Goal: Task Accomplishment & Management: Manage account settings

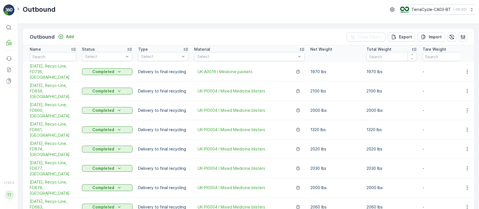
click at [417, 10] on p "TerraCycle-CA03-BT" at bounding box center [431, 10] width 40 height 6
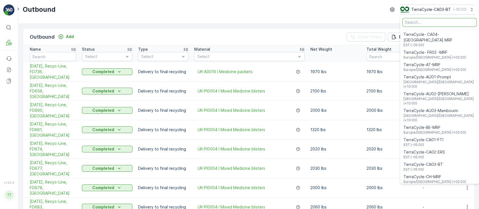
click at [411, 24] on input "Menu" at bounding box center [440, 22] width 74 height 9
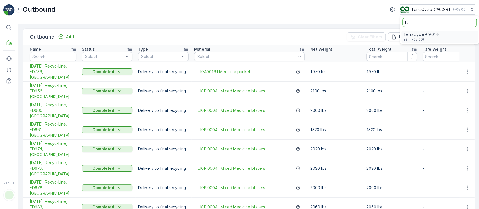
type input "ft"
click at [417, 35] on span "TerraCycle-CA01-FTI" at bounding box center [424, 35] width 40 height 6
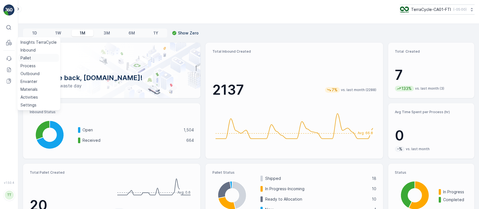
click at [32, 57] on link "Pallet" at bounding box center [38, 58] width 41 height 8
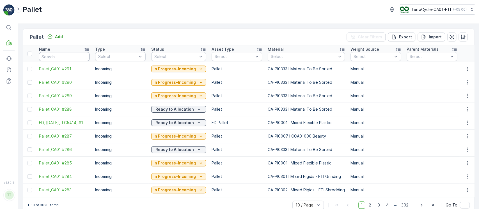
click at [72, 54] on input "text" at bounding box center [64, 56] width 51 height 9
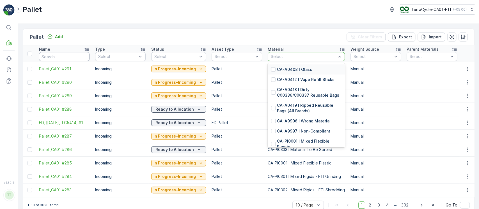
click at [69, 58] on input "text" at bounding box center [64, 56] width 51 height 9
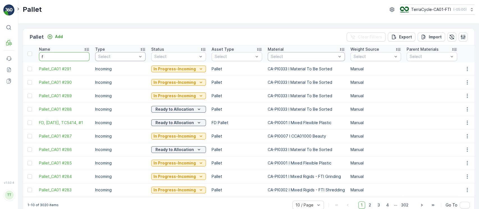
type input "fd"
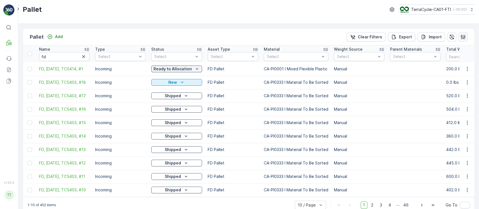
click at [462, 37] on icon "button" at bounding box center [463, 37] width 6 height 6
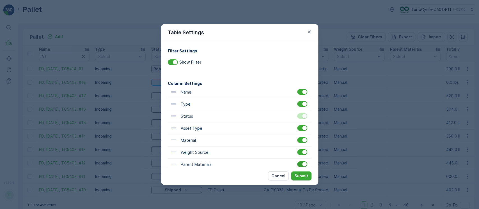
click at [300, 163] on div at bounding box center [302, 165] width 10 height 6
click at [297, 162] on input "checkbox" at bounding box center [297, 162] width 0 height 0
click at [301, 176] on p "Submit" at bounding box center [301, 176] width 14 height 6
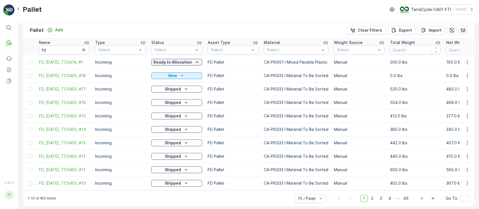
scroll to position [13, 0]
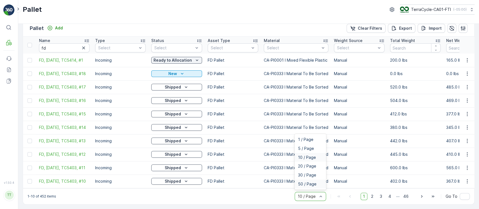
click at [314, 188] on div "50 / Page" at bounding box center [310, 184] width 31 height 9
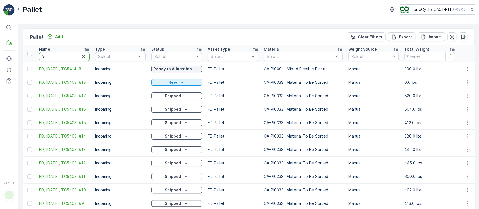
drag, startPoint x: 68, startPoint y: 54, endPoint x: 2, endPoint y: 61, distance: 66.9
click at [0, 57] on div "⌘B MRF Events Reports Documents v 1.50.4 TT TC.GLOBAL clemence.vasseur@terracyc…" at bounding box center [239, 104] width 479 height 209
paste input "TC5391"
type input "TC5391"
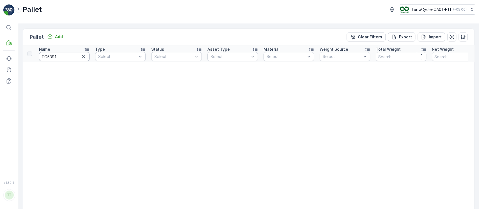
click at [47, 54] on input "TC5391" at bounding box center [64, 56] width 51 height 9
type input "5391"
drag, startPoint x: 362, startPoint y: 38, endPoint x: 376, endPoint y: 31, distance: 15.7
click at [362, 37] on p "Clear Filters" at bounding box center [370, 37] width 24 height 6
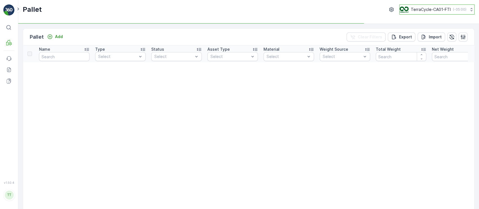
click at [411, 10] on p "TerraCycle-CA01-FTI" at bounding box center [431, 10] width 40 height 6
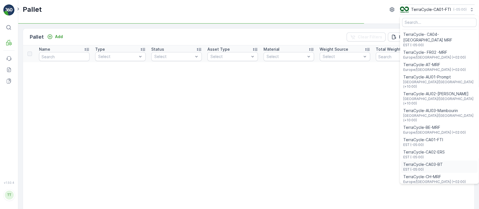
click at [435, 162] on span "TerraCycle-CA03-BT" at bounding box center [423, 165] width 40 height 6
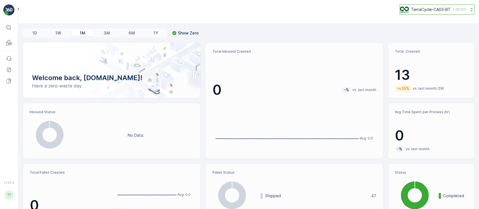
click at [460, 13] on button "TerraCycle-CA03-BT ( -05:00 )" at bounding box center [437, 9] width 75 height 10
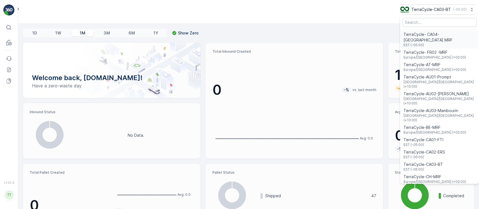
click at [440, 35] on span "TerraCycle- CA04-[GEOGRAPHIC_DATA] MRF" at bounding box center [440, 37] width 72 height 11
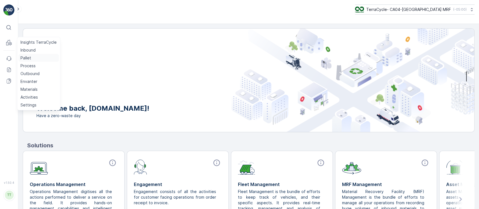
click at [33, 58] on link "Pallet" at bounding box center [38, 58] width 41 height 8
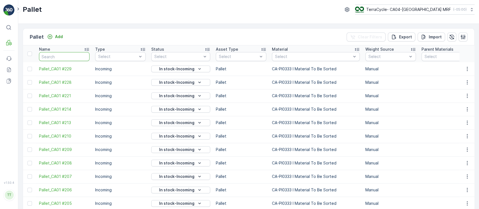
click at [68, 60] on input "text" at bounding box center [64, 56] width 51 height 9
type input "TC5398"
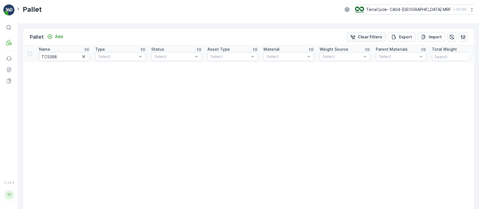
click at [364, 37] on p "Clear Filters" at bounding box center [370, 37] width 24 height 6
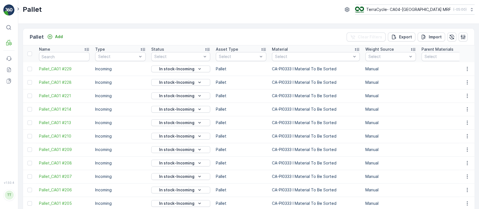
click at [79, 62] on td "Pallet_CA01 #229" at bounding box center [64, 68] width 56 height 13
click at [78, 60] on input "text" at bounding box center [64, 56] width 51 height 9
paste input "TC5398"
type input "TC5398"
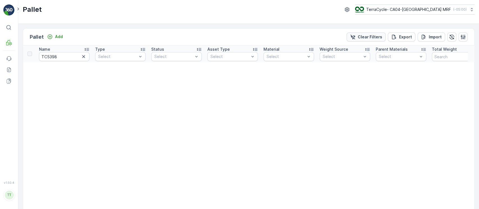
click at [362, 41] on button "Clear Filters" at bounding box center [366, 37] width 39 height 9
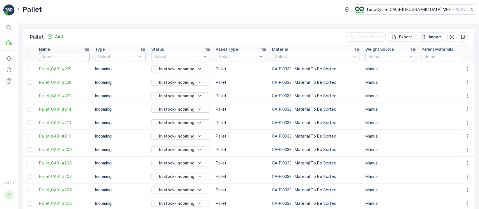
click at [68, 57] on input "text" at bounding box center [64, 56] width 51 height 9
type input "fd"
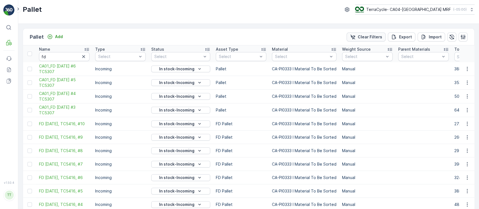
click at [360, 38] on p "Clear Filters" at bounding box center [370, 37] width 24 height 6
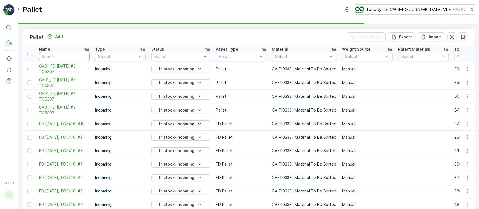
click at [60, 56] on input "text" at bounding box center [64, 56] width 51 height 9
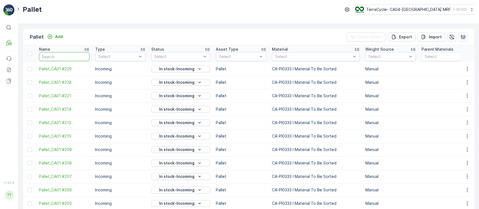
paste input "TC5406"
click at [58, 58] on input "text" at bounding box center [64, 56] width 51 height 9
type input "TC5406"
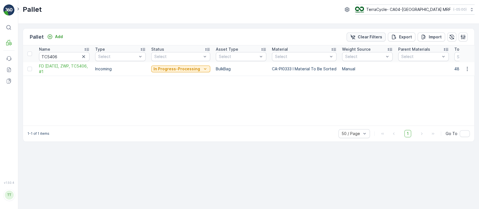
click at [363, 35] on p "Clear Filters" at bounding box center [370, 37] width 24 height 6
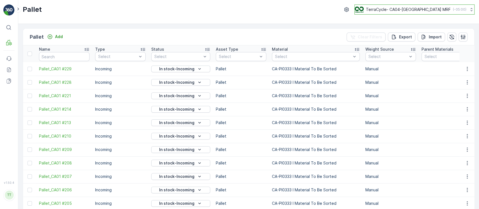
click at [440, 12] on div "TerraCycle- CA04-Canada MRF ( -05:00 )" at bounding box center [411, 9] width 112 height 6
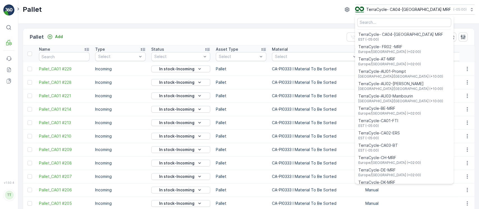
scroll to position [112, 0]
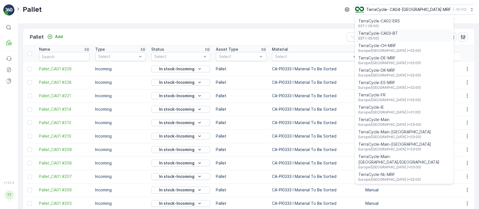
click at [420, 37] on div "TerraCycle-CA03-BT EST (-05:00)" at bounding box center [404, 35] width 96 height 12
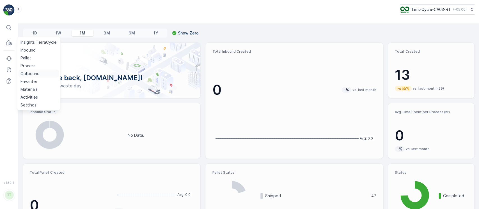
click at [33, 71] on p "Outbound" at bounding box center [29, 74] width 19 height 6
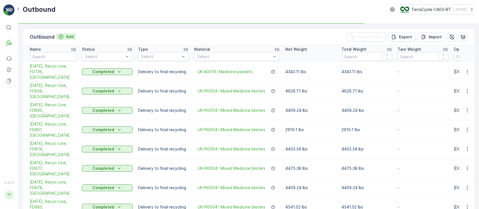
click at [70, 37] on p "Add" at bounding box center [70, 37] width 8 height 6
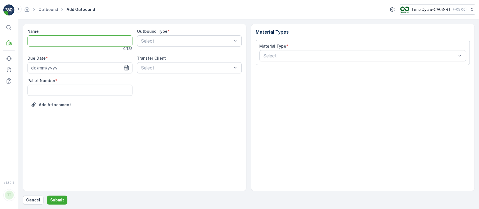
click at [81, 37] on input "Name" at bounding box center [80, 40] width 105 height 11
paste input "[DATE], FTI, TC5391, Caesars, [GEOGRAPHIC_DATA]"
type input "[DATE], FTI, TC5391, Caesars, [GEOGRAPHIC_DATA]"
click at [276, 60] on div "Select" at bounding box center [362, 55] width 207 height 11
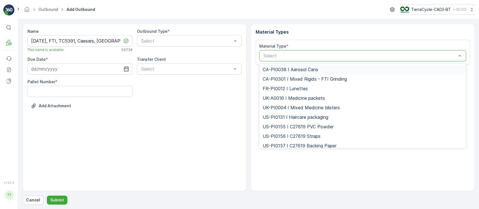
type input "CA-PI0333 I Material To Be Sorted"
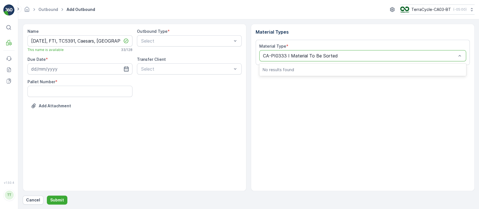
click at [274, 119] on div "Material Types Material Type * 0 results available for search term CA-PI0333 I …" at bounding box center [363, 108] width 224 height 168
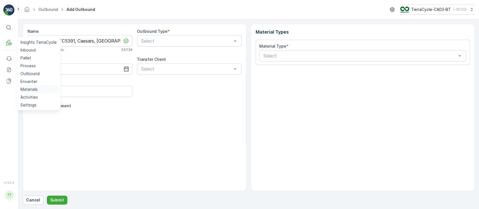
click at [30, 88] on p "Materials" at bounding box center [28, 90] width 17 height 6
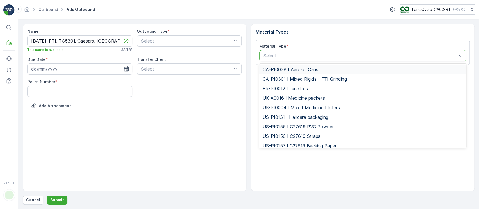
type input "CA-PI0333 I Material To Be Sorted"
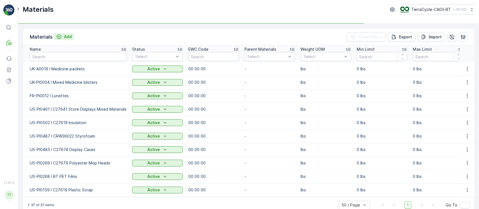
click at [63, 38] on div "Add" at bounding box center [64, 37] width 16 height 6
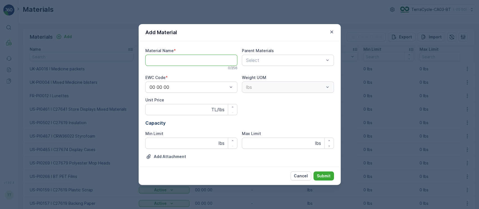
click at [181, 61] on Name "Material Name" at bounding box center [191, 60] width 92 height 11
paste Name "CA-PI0333 I Material To Be Sorted"
type Name "CA-PI0333 I Material To Be Sorted"
click at [326, 176] on p "Submit" at bounding box center [324, 176] width 14 height 6
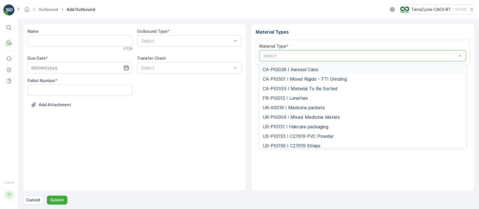
type input "CA-PI0333 I Material To Be Sorted"
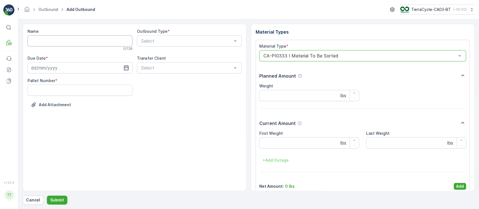
click at [76, 43] on input "Name" at bounding box center [80, 40] width 105 height 11
paste input "[DATE], FTI, TC5391, Caesars, [GEOGRAPHIC_DATA]"
type input "[DATE], FTI, TC5391, Caesars, [GEOGRAPHIC_DATA]"
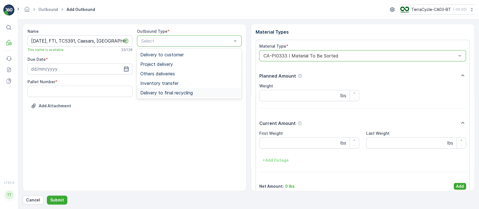
click at [175, 92] on span "Delivery to final recycling" at bounding box center [166, 92] width 52 height 5
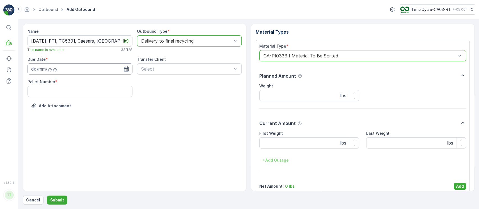
click at [105, 66] on input at bounding box center [80, 68] width 105 height 11
click at [82, 84] on icon "button" at bounding box center [82, 83] width 6 height 6
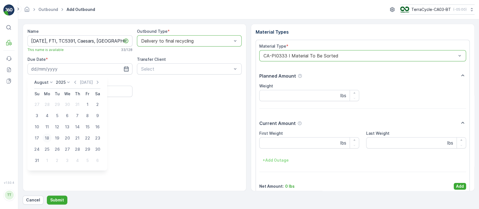
click at [47, 140] on div "18" at bounding box center [47, 138] width 9 height 9
type input "[DATE]"
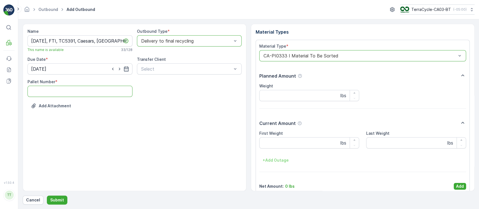
drag, startPoint x: 95, startPoint y: 93, endPoint x: 92, endPoint y: 97, distance: 4.6
click at [95, 93] on Number "Pallet Number" at bounding box center [80, 91] width 105 height 11
click at [459, 186] on p "Add" at bounding box center [460, 187] width 8 height 6
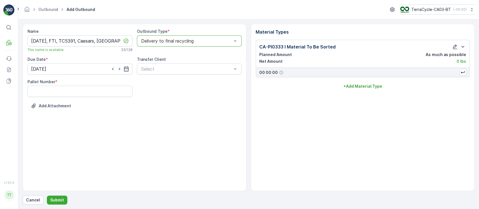
click at [59, 99] on div "Name [DATE], FTI, TC5391, Caesars, [GEOGRAPHIC_DATA] This name is available 33 …" at bounding box center [135, 73] width 214 height 89
drag, startPoint x: 59, startPoint y: 92, endPoint x: 58, endPoint y: 102, distance: 10.4
click at [59, 92] on Number "Pallet Number" at bounding box center [80, 91] width 105 height 11
type Number "1"
click at [59, 196] on button "Submit" at bounding box center [57, 200] width 20 height 9
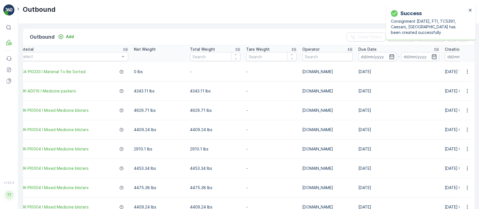
scroll to position [0, 225]
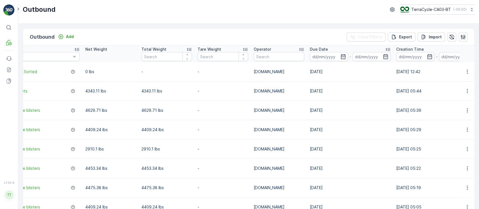
click at [359, 50] on div "Due Date" at bounding box center [350, 50] width 81 height 6
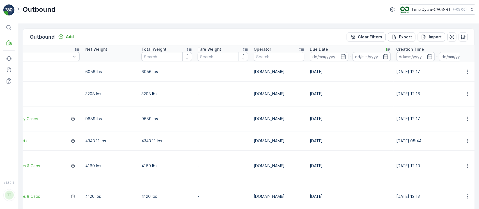
click at [364, 51] on div "Due Date" at bounding box center [350, 50] width 81 height 6
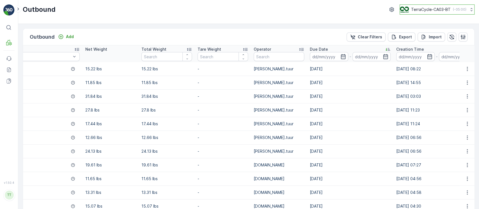
click at [431, 13] on button "TerraCycle-CA03-BT ( -05:00 )" at bounding box center [437, 9] width 75 height 10
type input "8"
click at [425, 40] on span "America/[GEOGRAPHIC_DATA] (-05:00)" at bounding box center [436, 39] width 64 height 4
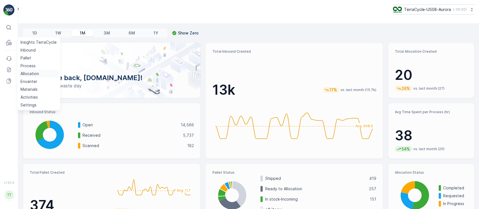
click at [37, 75] on p "Allocation" at bounding box center [29, 74] width 19 height 6
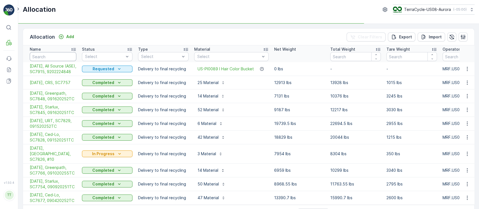
click at [61, 53] on input "text" at bounding box center [53, 56] width 47 height 9
type input "7103"
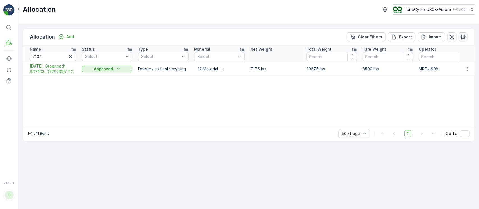
click at [464, 38] on icon "button" at bounding box center [463, 37] width 6 height 6
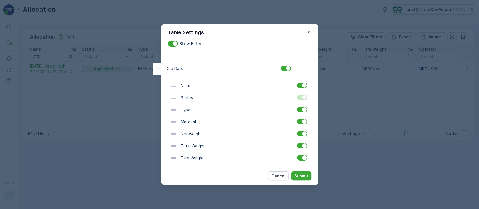
scroll to position [18, 0]
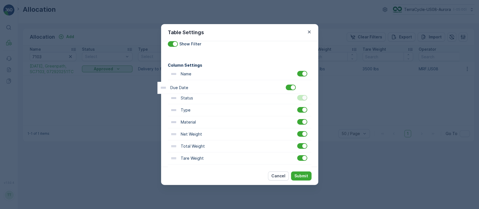
drag, startPoint x: 285, startPoint y: 151, endPoint x: 276, endPoint y: 83, distance: 69.2
click at [276, 83] on div "Name Status Type Material Net Weight Total Weight Tare Weight Operator Due Date…" at bounding box center [240, 140] width 144 height 145
click at [303, 172] on div "Cancel Submit" at bounding box center [239, 176] width 157 height 18
click at [303, 172] on button "Submit" at bounding box center [301, 176] width 20 height 9
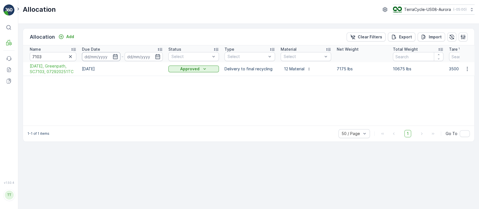
click at [102, 54] on input at bounding box center [101, 56] width 38 height 9
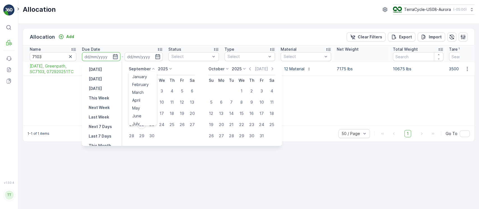
click at [147, 69] on p "September" at bounding box center [140, 69] width 22 height 6
click at [148, 118] on span "December" at bounding box center [142, 121] width 20 height 6
click at [144, 89] on div "1" at bounding box center [141, 91] width 9 height 9
type input "[DATE]"
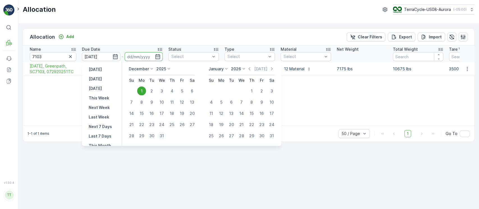
click at [162, 136] on div "31" at bounding box center [161, 136] width 9 height 9
type input "[DATE]"
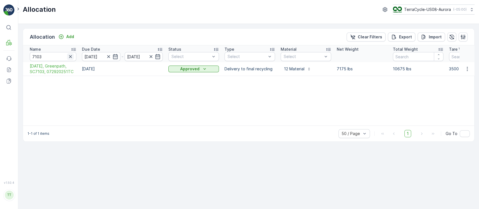
click at [67, 55] on button "button" at bounding box center [70, 56] width 7 height 7
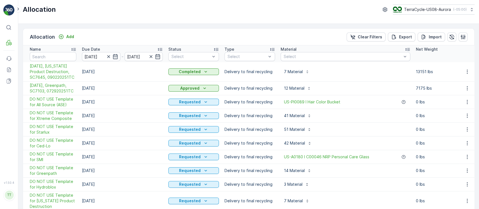
click at [188, 48] on div "Status" at bounding box center [193, 50] width 51 height 6
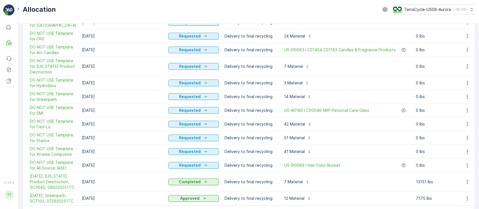
scroll to position [93, 0]
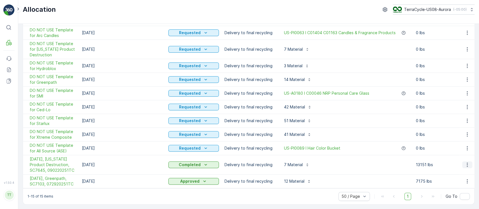
click at [467, 163] on icon "button" at bounding box center [467, 165] width 1 height 4
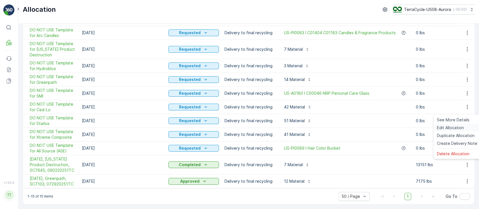
click at [449, 129] on span "Edit Allocation" at bounding box center [450, 128] width 27 height 6
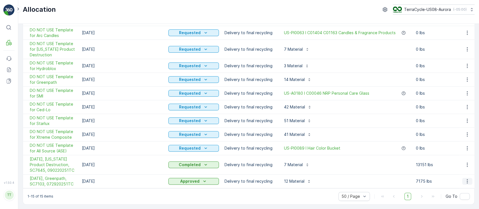
click at [467, 180] on icon "button" at bounding box center [468, 182] width 6 height 6
click at [449, 142] on span "Edit Allocation" at bounding box center [450, 145] width 27 height 6
drag, startPoint x: 33, startPoint y: 179, endPoint x: 74, endPoint y: 179, distance: 40.4
click at [74, 179] on td "[DATE], Greenpath, SC7103, 072920251TC" at bounding box center [51, 182] width 56 height 14
drag, startPoint x: 27, startPoint y: 175, endPoint x: 76, endPoint y: 183, distance: 50.1
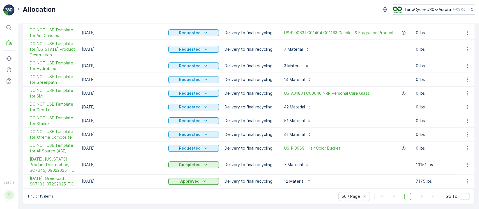
click at [76, 183] on td "[DATE], Greenpath, SC7103, 072920251TC" at bounding box center [51, 182] width 56 height 14
copy span "[DATE], Greenpath, SC7103, 072920251TC"
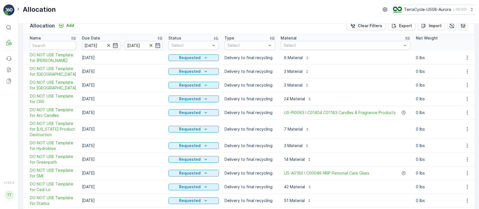
scroll to position [0, 0]
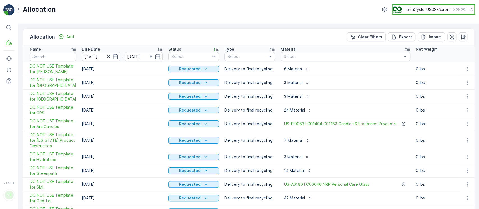
click at [434, 11] on p "TerraCycle-US08-Aurora" at bounding box center [427, 10] width 47 height 6
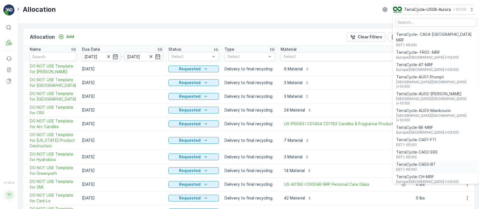
click at [424, 162] on span "TerraCycle-CA03-BT" at bounding box center [416, 165] width 40 height 6
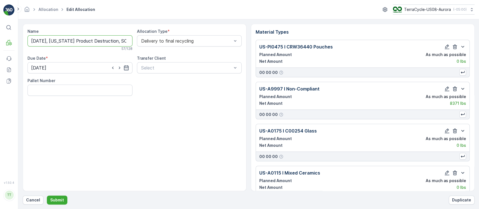
click at [92, 40] on input "09/4/25, Arizona Product Destruction, SC7645, 090220251TC" at bounding box center [80, 40] width 105 height 11
click at [85, 69] on input "31.12.2025" at bounding box center [80, 67] width 105 height 11
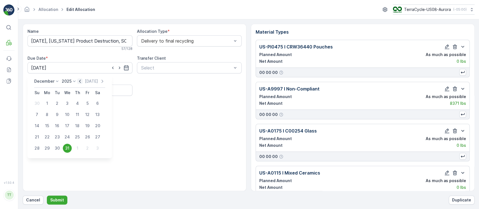
click at [78, 81] on icon "button" at bounding box center [80, 82] width 6 height 6
click at [78, 81] on icon "button" at bounding box center [76, 82] width 6 height 6
click at [77, 104] on div "4" at bounding box center [77, 103] width 9 height 9
type input "04.09.2025"
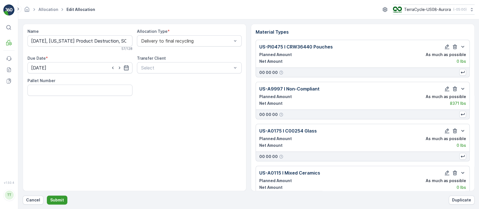
click at [60, 199] on p "Submit" at bounding box center [57, 201] width 14 height 6
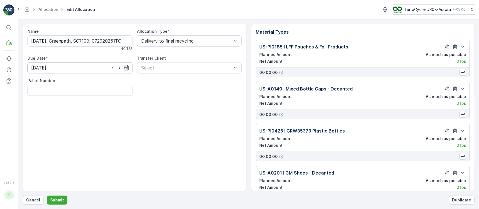
click at [61, 68] on input "[DATE]" at bounding box center [80, 67] width 105 height 11
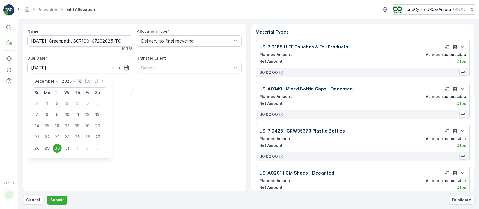
click at [80, 81] on icon "button" at bounding box center [80, 82] width 6 height 6
click at [80, 81] on div "[DATE]" at bounding box center [87, 82] width 28 height 6
click at [77, 81] on icon "button" at bounding box center [76, 81] width 2 height 3
click at [77, 81] on icon at bounding box center [76, 82] width 6 height 6
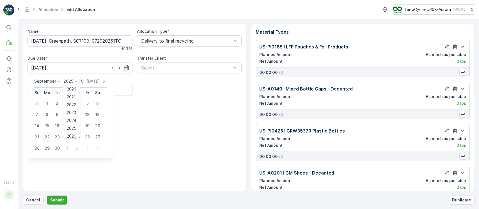
click at [82, 80] on icon "button" at bounding box center [82, 82] width 6 height 6
click at [82, 80] on p "[DATE]" at bounding box center [86, 82] width 13 height 6
click at [81, 81] on icon "button" at bounding box center [82, 82] width 6 height 6
click at [76, 82] on icon "button" at bounding box center [75, 82] width 6 height 6
click at [66, 149] on div "30" at bounding box center [67, 148] width 9 height 9
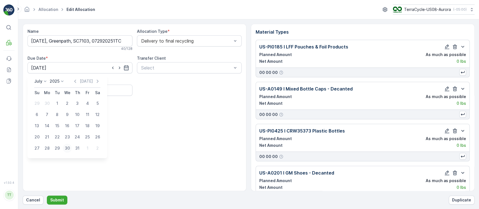
type input "[DATE]"
click at [59, 200] on p "Submit" at bounding box center [57, 201] width 14 height 6
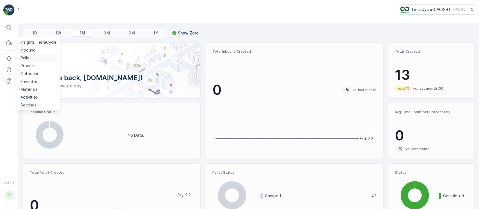
click at [25, 59] on p "Pallet" at bounding box center [25, 58] width 11 height 6
click at [36, 75] on p "Outbound" at bounding box center [29, 74] width 19 height 6
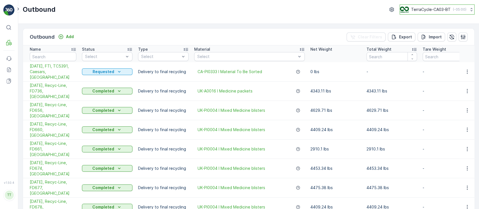
click at [444, 12] on p "TerraCycle-CA03-BT" at bounding box center [431, 10] width 40 height 6
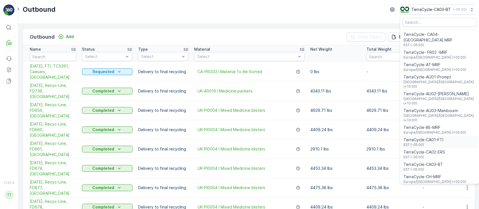
click at [431, 143] on span "EST (-05:00)" at bounding box center [424, 145] width 40 height 4
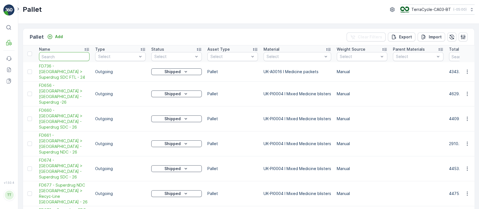
click at [63, 60] on input "text" at bounding box center [64, 56] width 51 height 9
click at [54, 37] on div "Add" at bounding box center [55, 37] width 16 height 6
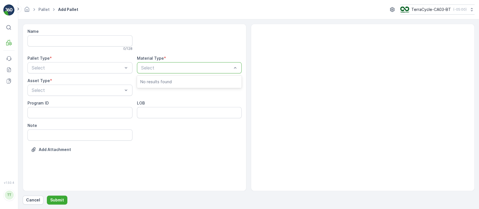
type input "CA-PI0333 I Material To Be Sorted"
click at [183, 82] on span "CA-PI0333 I Material To Be Sorted" at bounding box center [177, 81] width 75 height 5
click at [130, 67] on div "Select" at bounding box center [80, 67] width 105 height 11
click at [111, 76] on div "Incoming Outgoing" at bounding box center [80, 86] width 105 height 21
click at [111, 77] on div "Incoming" at bounding box center [80, 82] width 105 height 10
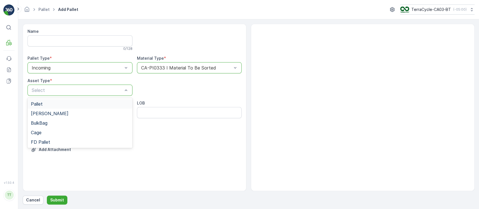
click at [47, 105] on div "Pallet" at bounding box center [80, 104] width 98 height 5
click at [61, 201] on p "Submit" at bounding box center [57, 201] width 14 height 6
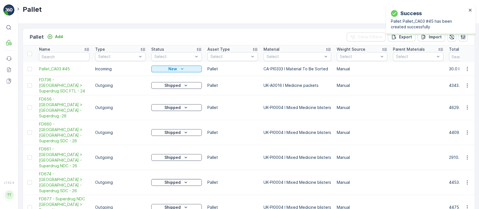
click at [211, 24] on div "Pallet Add Clear Filters Export Import Name Type Select Status Select Asset Typ…" at bounding box center [248, 117] width 461 height 186
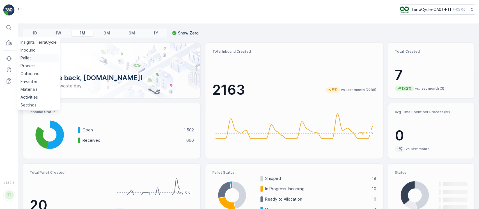
click at [31, 55] on link "Pallet" at bounding box center [38, 58] width 41 height 8
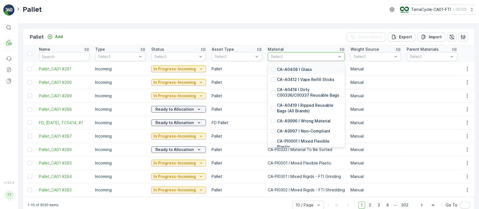
type input "TC5391,"
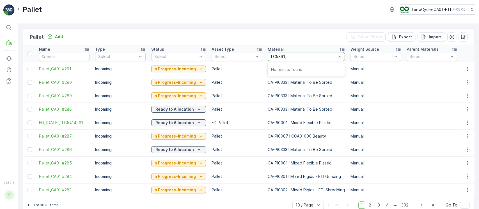
click at [49, 62] on td "Pallet_CA01 #291" at bounding box center [64, 68] width 56 height 13
drag, startPoint x: 52, startPoint y: 60, endPoint x: 73, endPoint y: 60, distance: 21.1
click at [52, 60] on input "text" at bounding box center [64, 56] width 51 height 9
paste input "TC5391,"
type input "TC5391,"
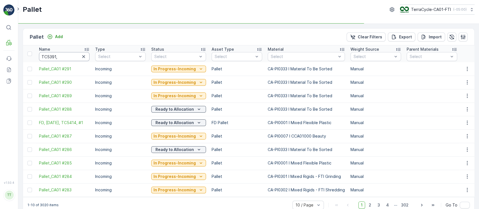
click at [75, 58] on input "TC5391," at bounding box center [64, 56] width 51 height 9
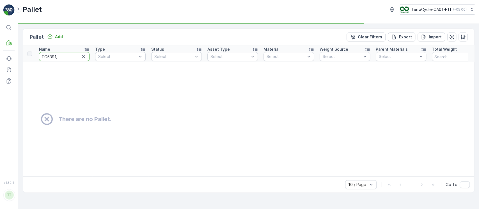
click at [71, 55] on input "TC5391," at bounding box center [64, 56] width 51 height 9
type input "TC5391"
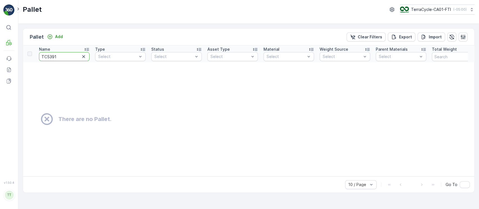
drag, startPoint x: 47, startPoint y: 57, endPoint x: 0, endPoint y: 68, distance: 48.1
click at [0, 68] on div "⌘B MRF Events Reports Documents v 1.50.4 TT [DOMAIN_NAME] [DOMAIN_NAME][EMAIL_A…" at bounding box center [239, 104] width 479 height 209
type input "5391"
click at [84, 55] on icon "button" at bounding box center [84, 57] width 6 height 6
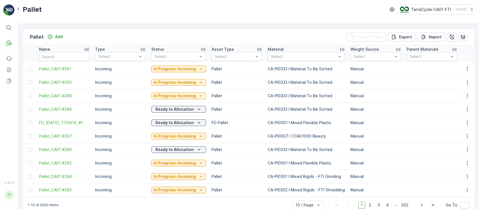
click at [424, 15] on div "Pallet TerraCycle-CA01-FTI ( -05:00 )" at bounding box center [248, 12] width 461 height 24
click at [424, 14] on button "TerraCycle-CA01-FTI ( -05:00 )" at bounding box center [436, 9] width 75 height 10
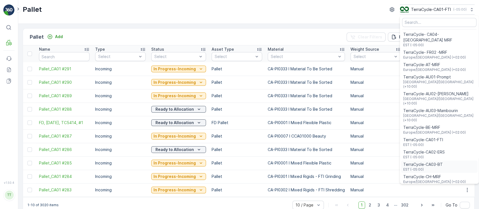
click at [439, 161] on div "TerraCycle-CA03-BT EST (-05:00)" at bounding box center [439, 167] width 77 height 12
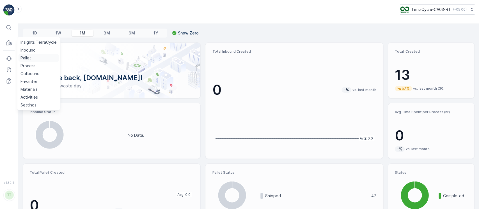
click at [29, 55] on link "Pallet" at bounding box center [38, 58] width 41 height 8
click at [30, 72] on p "Outbound" at bounding box center [29, 74] width 19 height 6
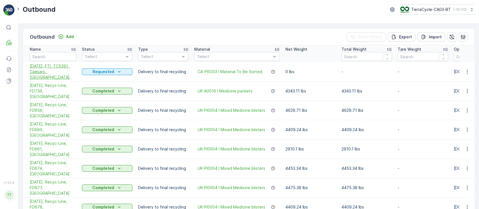
click at [56, 69] on span "[DATE], FTI, TC5391, Caesars, [GEOGRAPHIC_DATA]" at bounding box center [53, 71] width 47 height 17
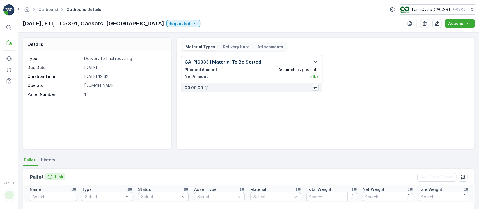
click at [55, 175] on p "Link" at bounding box center [59, 177] width 8 height 6
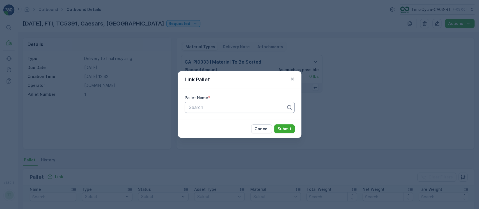
click at [194, 113] on div "Search" at bounding box center [240, 107] width 110 height 11
paste input "Pallet_CA03 #45"
type input "Pallet_CA03 #45"
click at [281, 131] on p "Submit" at bounding box center [285, 129] width 14 height 6
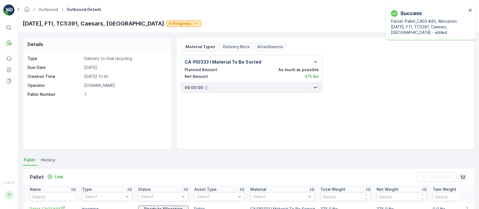
click at [193, 22] on icon "In Progress" at bounding box center [196, 24] width 6 height 6
click at [134, 48] on span "Completed" at bounding box center [131, 48] width 21 height 6
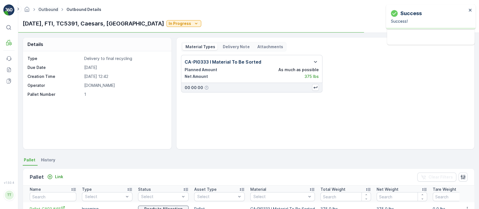
click at [45, 10] on link "Outbound" at bounding box center [48, 9] width 20 height 5
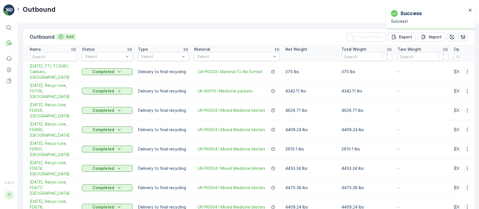
click at [67, 37] on p "Add" at bounding box center [70, 37] width 8 height 6
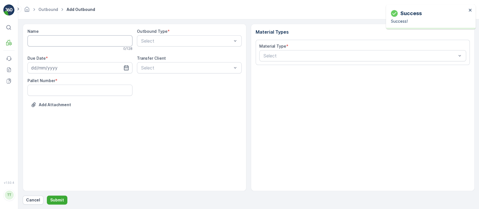
click at [80, 38] on input "Name" at bounding box center [80, 40] width 105 height 11
paste input "8/28/25, Target, TC5398, Cartier, CA"
type input "8/28/25, Target, TC5398, Cartier, CA"
click at [65, 71] on input at bounding box center [80, 67] width 105 height 11
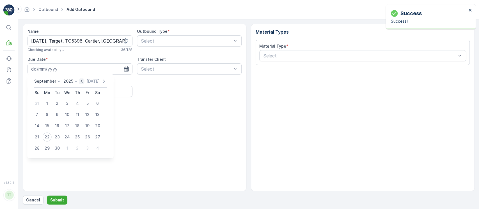
click at [82, 82] on icon "button" at bounding box center [82, 82] width 6 height 6
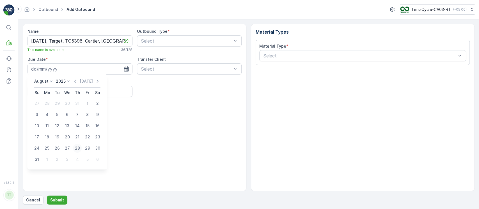
click at [77, 149] on div "28" at bounding box center [77, 148] width 9 height 9
type input "28.08.2025"
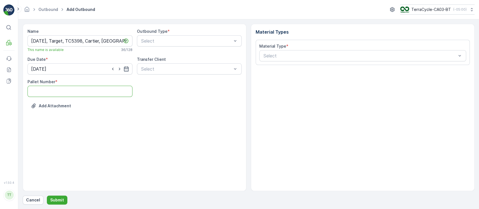
click at [58, 92] on Number "Pallet Number" at bounding box center [80, 91] width 105 height 11
type Number "1"
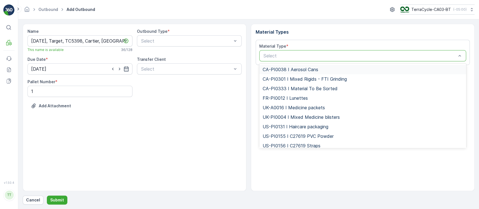
type input "CA-PI0018 I CCA01001 Display Cases"
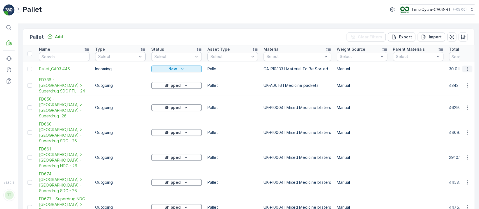
drag, startPoint x: 463, startPoint y: 64, endPoint x: 465, endPoint y: 67, distance: 3.1
click at [465, 66] on td at bounding box center [466, 68] width 15 height 13
click at [465, 67] on icon "button" at bounding box center [468, 69] width 6 height 6
click at [457, 102] on span "Update Weight" at bounding box center [458, 101] width 29 height 6
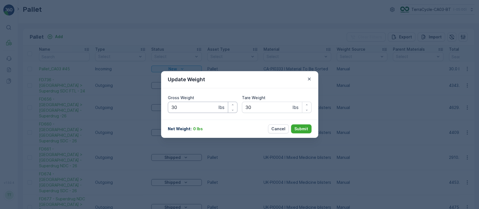
drag, startPoint x: 207, startPoint y: 106, endPoint x: 27, endPoint y: 114, distance: 179.5
click at [32, 114] on div "Update Weight Gross Weight 30 lbs Tare Weight 30 lbs Net Weight : 0 lbs Cancel …" at bounding box center [239, 104] width 479 height 209
type Weight "375"
drag, startPoint x: 271, startPoint y: 108, endPoint x: 216, endPoint y: 120, distance: 55.6
click at [201, 111] on div "Gross Weight 375 lbs Tare Weight 30 lbs" at bounding box center [240, 104] width 144 height 18
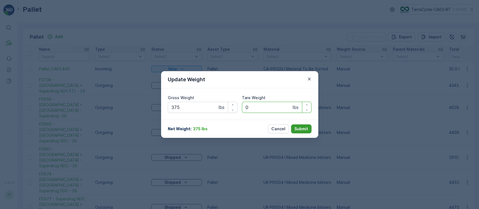
type Weight "0"
click at [307, 125] on button "Submit" at bounding box center [301, 129] width 20 height 9
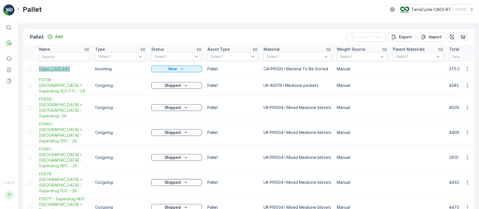
drag, startPoint x: 38, startPoint y: 67, endPoint x: 79, endPoint y: 69, distance: 41.0
click at [79, 69] on td "Pallet_CA03 #45" at bounding box center [64, 68] width 56 height 13
copy span "Pallet_CA03 #45"
click at [182, 70] on icon "New" at bounding box center [182, 69] width 6 height 6
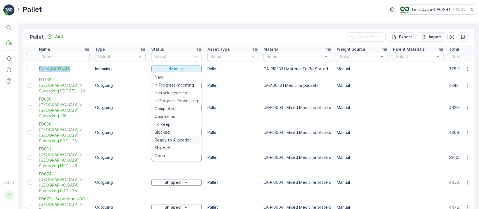
click at [179, 138] on span "Ready to Allocation" at bounding box center [173, 141] width 37 height 6
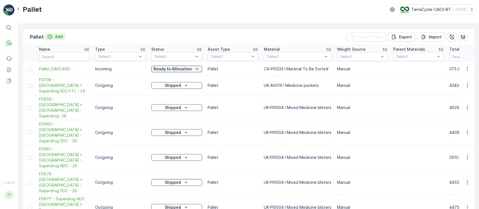
click at [63, 33] on button "Add" at bounding box center [55, 36] width 20 height 7
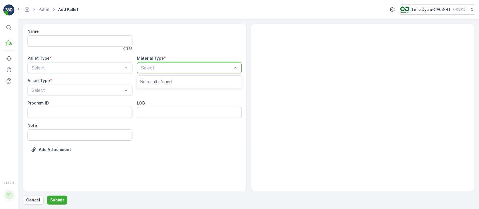
drag, startPoint x: 162, startPoint y: 63, endPoint x: 159, endPoint y: 64, distance: 3.7
click at [163, 63] on div "Select" at bounding box center [189, 67] width 105 height 11
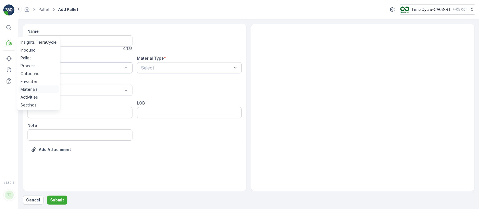
click at [26, 88] on p "Materials" at bounding box center [28, 90] width 17 height 6
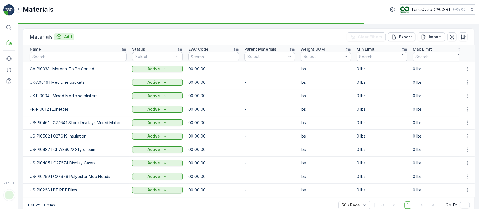
click at [60, 36] on icon "Add" at bounding box center [59, 37] width 6 height 6
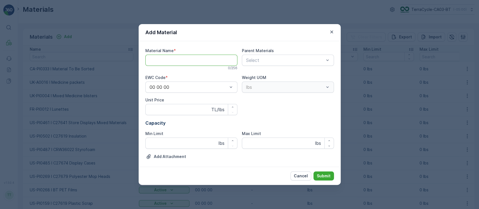
click at [207, 63] on Name "Material Name" at bounding box center [191, 60] width 92 height 11
paste Name "CA-PI0018 I CCA01001 Display Cases"
type Name "CA-PI0018 I CCA01001 Display Cases"
click at [314, 176] on button "Submit" at bounding box center [324, 176] width 20 height 9
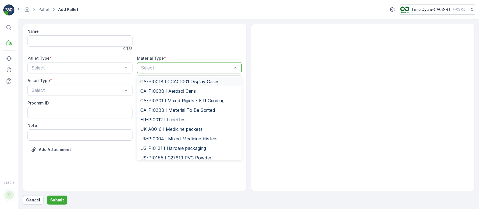
type input "CA-PI0018 I CCA01001 Display Cases"
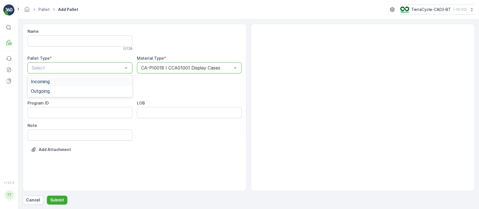
click at [62, 72] on div "Select" at bounding box center [80, 67] width 105 height 11
click at [62, 84] on div "Incoming" at bounding box center [80, 81] width 98 height 5
click at [57, 106] on div "Pallet" at bounding box center [80, 104] width 98 height 5
click at [57, 199] on p "Submit" at bounding box center [57, 201] width 14 height 6
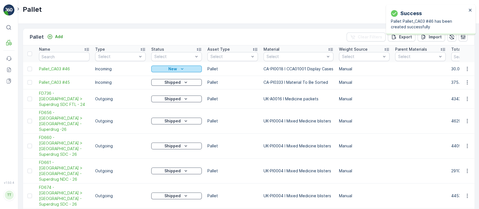
click at [177, 70] on div "New" at bounding box center [177, 69] width 46 height 6
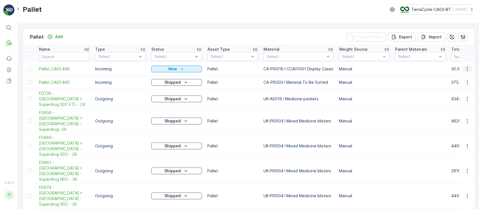
click at [465, 71] on icon "button" at bounding box center [468, 69] width 6 height 6
click at [458, 97] on div "Update Weight" at bounding box center [460, 101] width 37 height 8
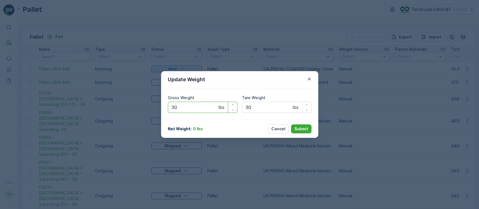
drag, startPoint x: 196, startPoint y: 109, endPoint x: 91, endPoint y: 106, distance: 104.4
click at [90, 105] on div "Update Weight Gross Weight 30 lbs Tare Weight 30 lbs Net Weight : 0 lbs Cancel …" at bounding box center [239, 104] width 479 height 209
type Weight "260"
type Weight "0"
click at [291, 125] on button "Submit" at bounding box center [301, 129] width 20 height 9
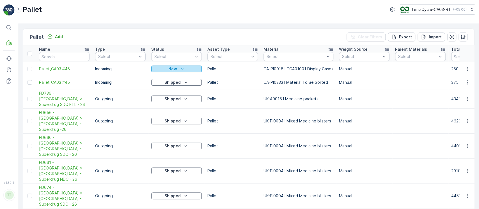
click at [175, 72] on button "New" at bounding box center [176, 69] width 51 height 7
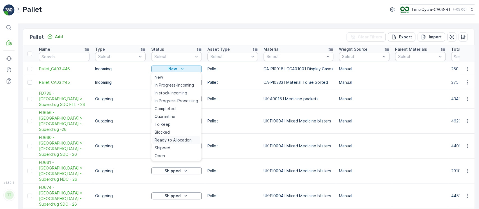
click at [184, 140] on span "Ready to Allocation" at bounding box center [173, 141] width 37 height 6
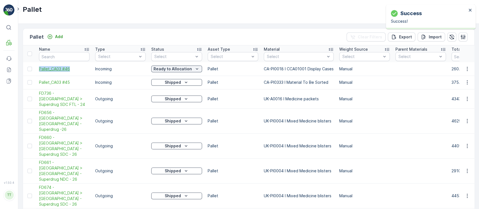
drag, startPoint x: 38, startPoint y: 69, endPoint x: 75, endPoint y: 69, distance: 36.5
click at [75, 69] on td "Pallet_CA03 #46" at bounding box center [64, 68] width 56 height 13
click at [55, 35] on p "Add" at bounding box center [59, 37] width 8 height 6
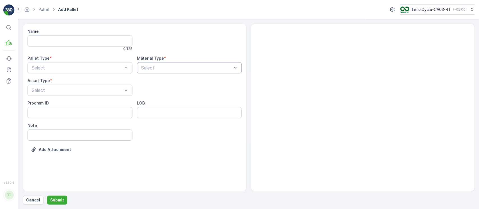
click at [159, 63] on div "Select" at bounding box center [189, 67] width 105 height 11
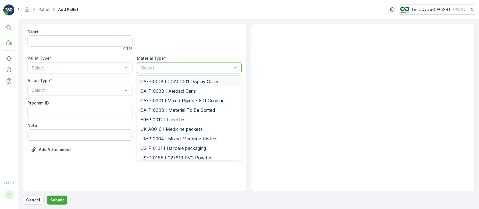
click at [177, 70] on p "Select" at bounding box center [186, 68] width 91 height 7
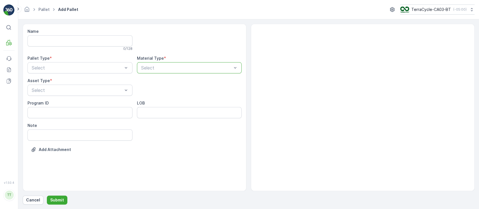
click at [178, 71] on p "Select" at bounding box center [186, 68] width 91 height 7
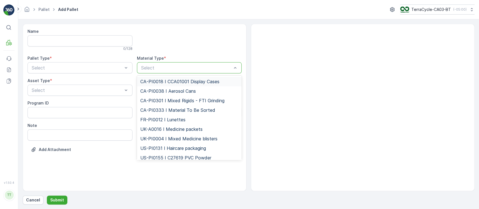
paste input "CA-PI0333 I Material To Be Sorted"
type input "CA-PI0333 I Material To Be Sorted"
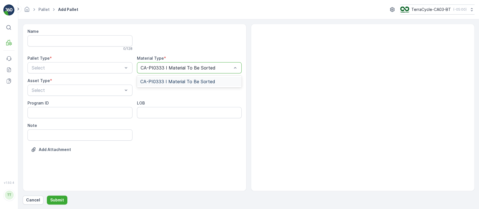
click at [165, 81] on span "CA-PI0333 I Material To Be Sorted" at bounding box center [177, 81] width 75 height 5
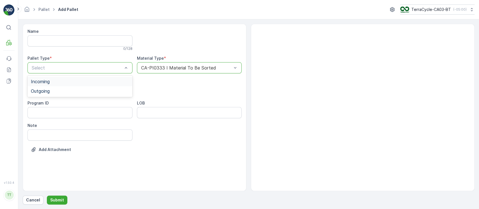
click at [110, 81] on div "Incoming" at bounding box center [80, 81] width 98 height 5
drag, startPoint x: 66, startPoint y: 109, endPoint x: 58, endPoint y: 103, distance: 10.3
click at [58, 103] on div "Pallet Gaylord BulkBag Cage FD Pallet" at bounding box center [80, 123] width 105 height 50
click at [58, 103] on div "Pallet" at bounding box center [80, 104] width 98 height 5
click at [60, 198] on p "Submit" at bounding box center [57, 201] width 14 height 6
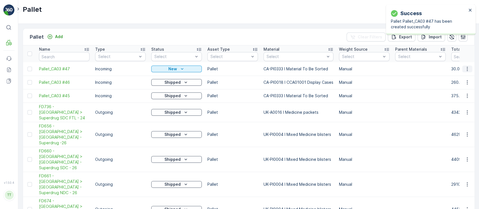
click at [467, 66] on icon "button" at bounding box center [468, 69] width 6 height 6
click at [464, 84] on div "Edit Pallet" at bounding box center [460, 85] width 37 height 8
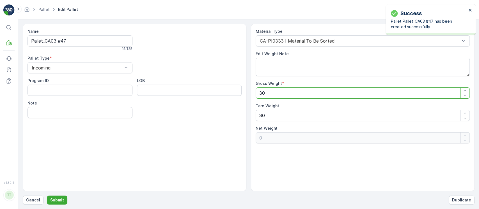
drag, startPoint x: 231, startPoint y: 97, endPoint x: 269, endPoint y: 115, distance: 42.3
click at [171, 97] on div "Name Pallet_CA03 #47 15 / 128 Pallet Type * Incoming Program ID LOB Note Materi…" at bounding box center [249, 108] width 452 height 168
paste Weight "4211"
type Weight "4211"
type Weight "4181"
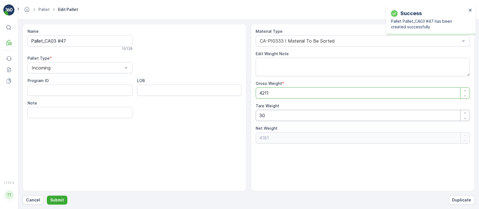
type Weight "4211"
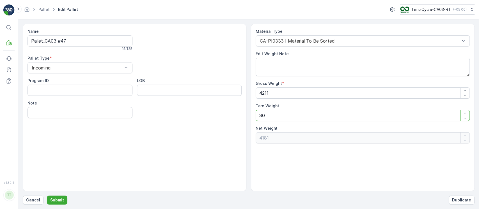
drag, startPoint x: 272, startPoint y: 118, endPoint x: 198, endPoint y: 118, distance: 74.4
click at [198, 118] on div "Name Pallet_CA03 #47 15 / 128 Pallet Type * Incoming Program ID LOB Note Materi…" at bounding box center [249, 108] width 452 height 168
type Weight "0"
type Weight "4211"
type Weight "0"
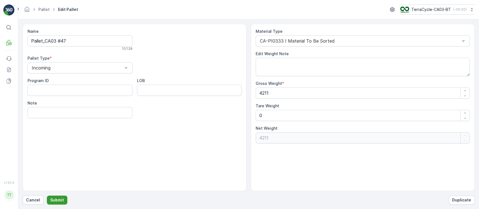
drag, startPoint x: 68, startPoint y: 199, endPoint x: 61, endPoint y: 199, distance: 7.0
click at [61, 199] on div "Cancel Submit Duplicate" at bounding box center [249, 200] width 452 height 9
click at [61, 199] on p "Submit" at bounding box center [57, 201] width 14 height 6
drag, startPoint x: 59, startPoint y: 200, endPoint x: 96, endPoint y: 126, distance: 83.0
click at [59, 200] on p "Submit" at bounding box center [57, 201] width 14 height 6
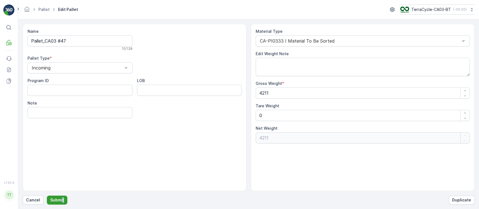
click at [61, 199] on p "Submit" at bounding box center [57, 201] width 14 height 6
click at [290, 114] on Weight "0" at bounding box center [363, 115] width 214 height 11
click at [56, 201] on p "Submit" at bounding box center [57, 201] width 14 height 6
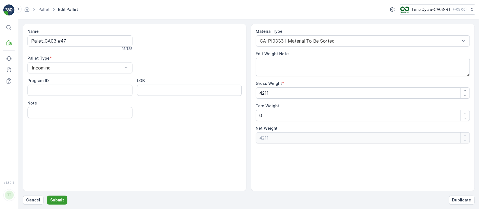
click at [56, 202] on p "Submit" at bounding box center [57, 201] width 14 height 6
drag, startPoint x: 286, startPoint y: 95, endPoint x: 189, endPoint y: 102, distance: 97.9
click at [216, 98] on div "Name Pallet_CA03 #47 15 / 128 Pallet Type * Incoming Program ID LOB Note Materi…" at bounding box center [249, 108] width 452 height 168
click at [41, 9] on link "Pallet" at bounding box center [43, 9] width 11 height 5
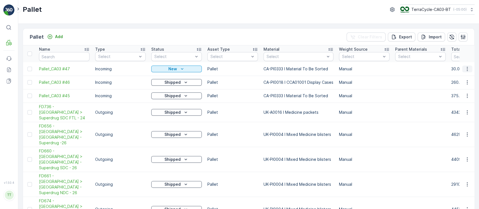
click at [468, 70] on icon "button" at bounding box center [468, 69] width 6 height 6
click at [464, 103] on span "Update Weight" at bounding box center [458, 101] width 29 height 6
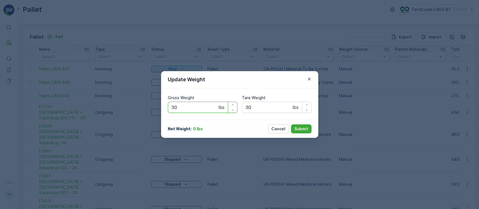
drag, startPoint x: 113, startPoint y: 109, endPoint x: 98, endPoint y: 109, distance: 14.9
click at [98, 109] on div "Update Weight Gross Weight 30 lbs Tare Weight 30 lbs Net Weight : 0 lbs Cancel …" at bounding box center [239, 104] width 479 height 209
paste Weight "4211"
type Weight "4211"
drag, startPoint x: 272, startPoint y: 109, endPoint x: 126, endPoint y: 117, distance: 146.2
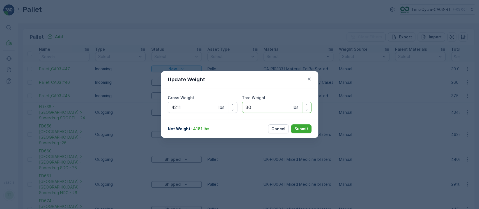
click at [126, 117] on div "Update Weight Gross Weight 4211 lbs Tare Weight 30 lbs Net Weight : 4181 lbs Ca…" at bounding box center [239, 104] width 479 height 209
type Weight "0"
click at [291, 125] on button "Submit" at bounding box center [301, 129] width 20 height 9
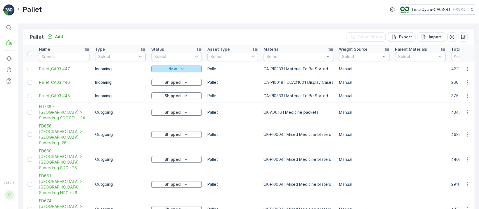
click at [169, 66] on p "New" at bounding box center [172, 69] width 9 height 6
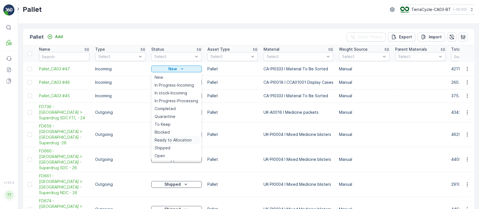
click at [186, 137] on div "Ready to Allocation" at bounding box center [176, 140] width 48 height 8
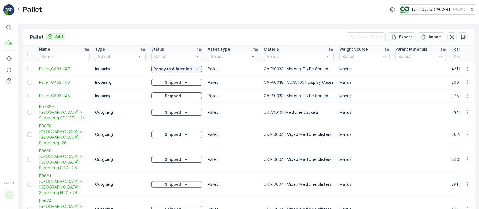
click at [64, 38] on button "Add" at bounding box center [55, 36] width 20 height 7
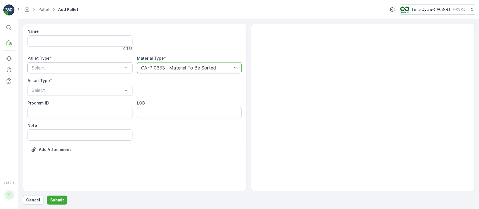
click at [103, 72] on div "Select" at bounding box center [80, 67] width 105 height 11
click at [96, 86] on div "Incoming" at bounding box center [80, 82] width 105 height 10
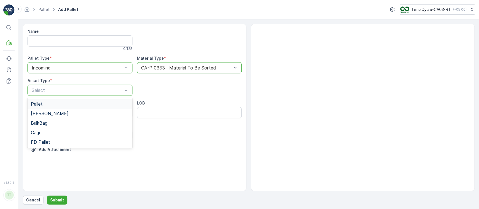
click at [90, 95] on div "Select" at bounding box center [80, 90] width 105 height 11
click at [52, 105] on div "Pallet" at bounding box center [80, 104] width 98 height 5
click at [53, 198] on p "Submit" at bounding box center [57, 201] width 14 height 6
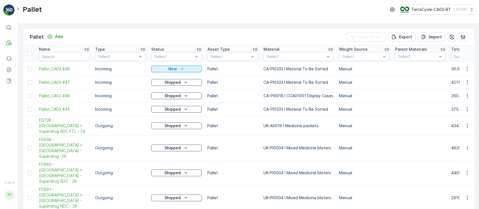
click at [472, 68] on td at bounding box center [466, 68] width 15 height 13
click at [467, 68] on icon "button" at bounding box center [468, 69] width 6 height 6
click at [454, 120] on span "Delete Pallet" at bounding box center [456, 119] width 25 height 6
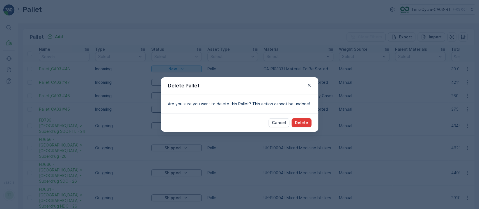
click at [303, 121] on p "Delete" at bounding box center [301, 123] width 13 height 6
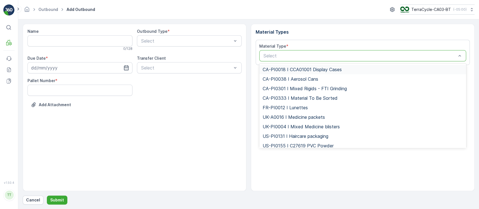
click at [275, 68] on span "CA-PI0018 I CCA01001 Display Cases" at bounding box center [302, 69] width 79 height 5
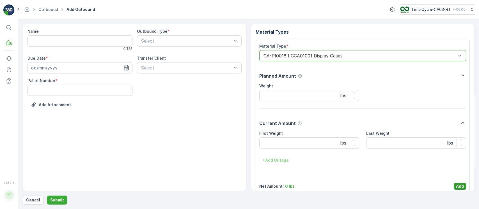
click at [457, 188] on p "Add" at bounding box center [460, 187] width 8 height 6
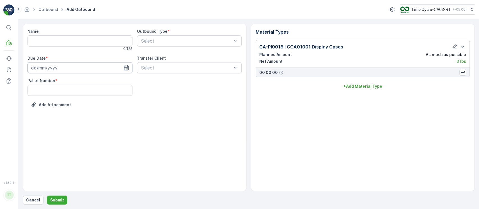
click at [63, 66] on input at bounding box center [80, 67] width 105 height 11
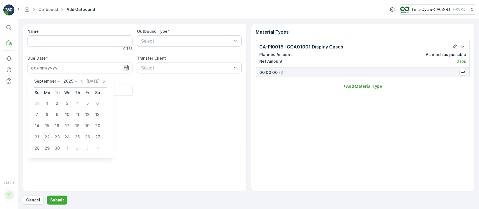
click at [84, 81] on div "[DATE]" at bounding box center [93, 82] width 28 height 6
drag, startPoint x: 84, startPoint y: 81, endPoint x: 81, endPoint y: 81, distance: 3.4
click at [82, 81] on div "[DATE]" at bounding box center [93, 82] width 28 height 6
click at [81, 81] on icon "button" at bounding box center [82, 81] width 2 height 3
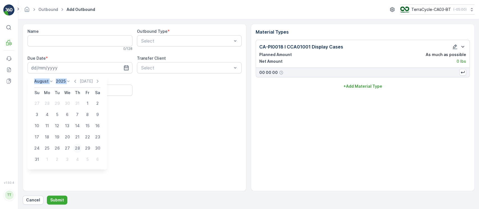
click at [80, 149] on div "28" at bounding box center [77, 148] width 9 height 9
type input "[DATE]"
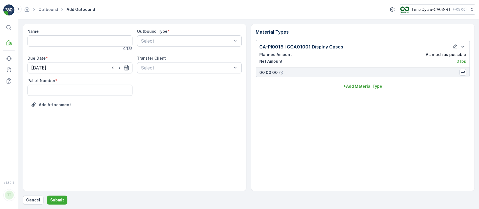
click at [66, 46] on input "Name" at bounding box center [80, 40] width 105 height 11
paste input "[DATE], Target, TC5398, Cartier, [GEOGRAPHIC_DATA]"
type input "[DATE], Target, TC5398, Cartier, [GEOGRAPHIC_DATA]"
click at [76, 85] on Number "Pallet Number" at bounding box center [80, 90] width 105 height 11
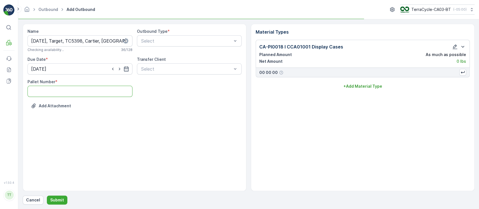
type Number "1"
click at [164, 34] on div "Outbound Type * Select" at bounding box center [189, 41] width 105 height 24
click at [166, 36] on div "Select" at bounding box center [189, 40] width 105 height 11
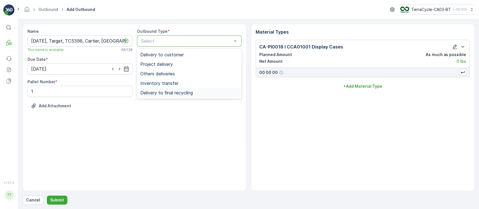
click at [179, 93] on span "Delivery to final recycling" at bounding box center [166, 92] width 52 height 5
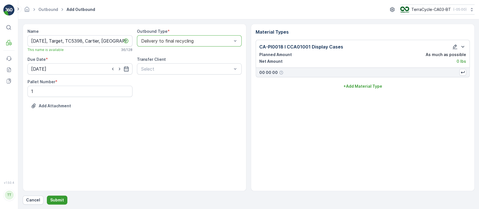
click at [61, 200] on p "Submit" at bounding box center [57, 201] width 14 height 6
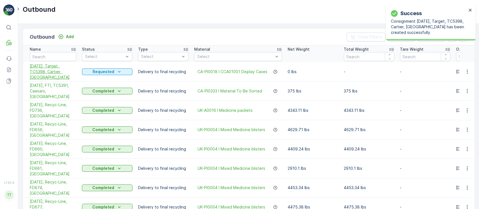
click at [56, 71] on span "[DATE], Target, TC5398, Cartier, [GEOGRAPHIC_DATA]" at bounding box center [53, 71] width 47 height 17
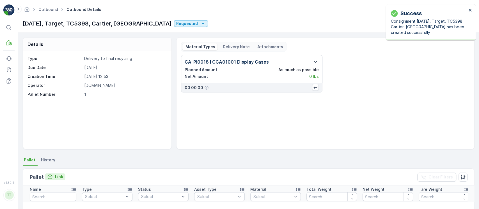
click at [58, 176] on p "Link" at bounding box center [59, 177] width 8 height 6
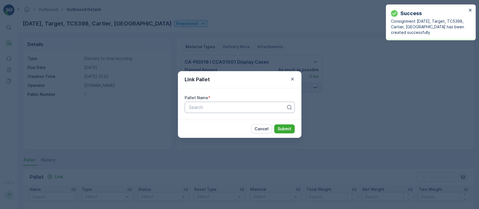
click at [216, 105] on div at bounding box center [237, 107] width 98 height 5
paste input "Pallet_CA03 #46"
type input "Pallet_CA03 #46"
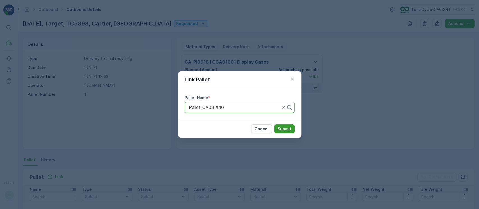
click at [287, 130] on p "Submit" at bounding box center [285, 129] width 14 height 6
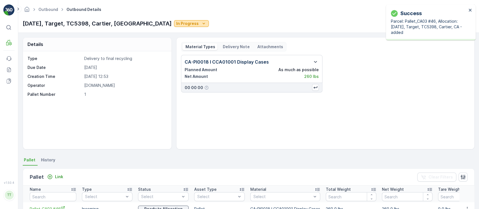
drag, startPoint x: 144, startPoint y: 24, endPoint x: 146, endPoint y: 26, distance: 3.0
click at [176, 24] on p "In Progress" at bounding box center [187, 24] width 22 height 6
click at [145, 49] on span "Completed" at bounding box center [138, 48] width 21 height 6
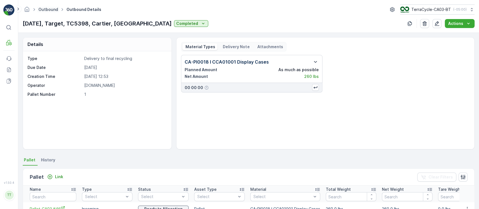
click at [54, 9] on link "Outbound" at bounding box center [48, 9] width 20 height 5
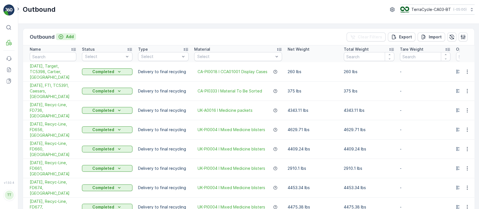
click at [72, 38] on p "Add" at bounding box center [70, 37] width 8 height 6
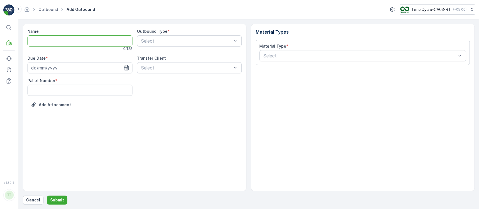
click at [72, 40] on input "Name" at bounding box center [80, 40] width 105 height 11
paste input "[DATE], Target, TC5402, Ced-Lo, [GEOGRAPHIC_DATA]"
type input "[DATE], Target, TC5402, Ced-Lo, [GEOGRAPHIC_DATA]"
click at [276, 53] on div "Select" at bounding box center [362, 55] width 207 height 11
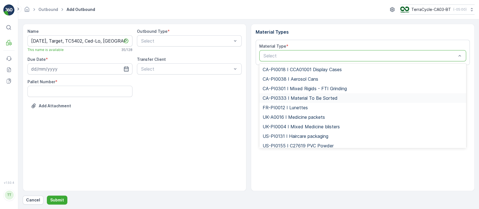
click at [288, 96] on span "CA-PI0333 I Material To Be Sorted" at bounding box center [300, 98] width 75 height 5
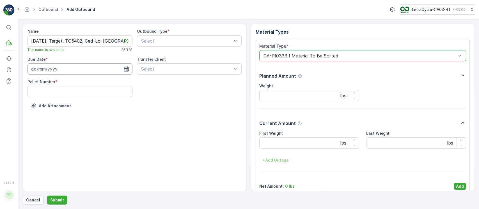
click at [72, 71] on input at bounding box center [80, 68] width 105 height 11
click at [83, 80] on div "[DATE] [DATE] Su Mo Tu We Th Fr Sa 31 1 2 3 4 5 6 7 8 9 10 11 12 13 14 15 16 17…" at bounding box center [71, 117] width 86 height 84
click at [83, 82] on icon "button" at bounding box center [82, 83] width 6 height 6
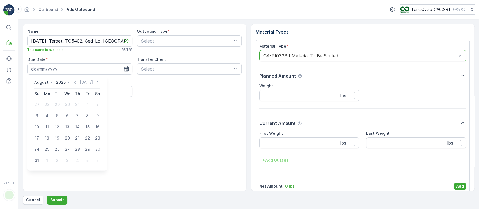
click at [45, 148] on div "25" at bounding box center [47, 149] width 9 height 9
type input "[DATE]"
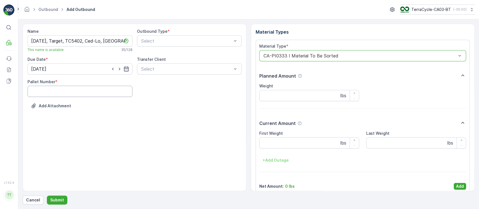
drag, startPoint x: 54, startPoint y: 90, endPoint x: 58, endPoint y: 94, distance: 5.2
click at [55, 90] on Number "Pallet Number" at bounding box center [80, 91] width 105 height 11
type Number "1"
click at [150, 47] on div "Outbound Type * Select" at bounding box center [189, 41] width 105 height 24
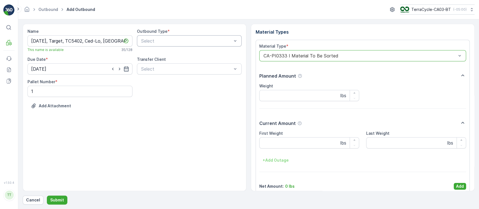
click at [151, 46] on div "Select" at bounding box center [189, 40] width 105 height 11
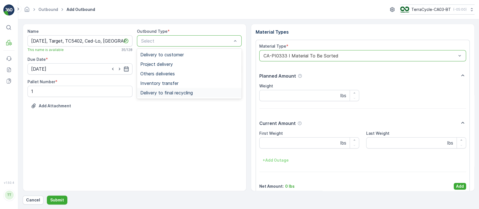
click at [165, 91] on span "Delivery to final recycling" at bounding box center [166, 92] width 52 height 5
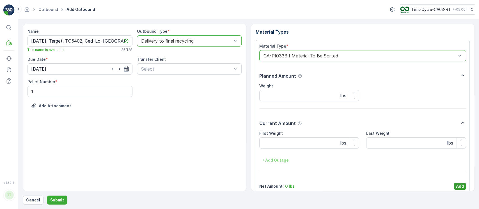
click at [458, 183] on div "Material Type * option CA-PI0333 I Material To Be Sorted, selected. CA-PI0333 I…" at bounding box center [362, 117] width 207 height 147
click at [460, 186] on p "Add" at bounding box center [460, 187] width 8 height 6
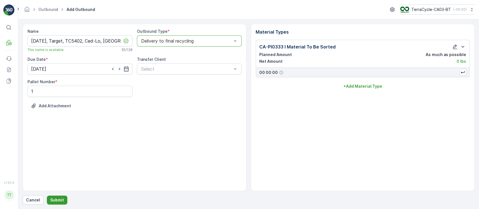
click at [54, 198] on p "Submit" at bounding box center [57, 201] width 14 height 6
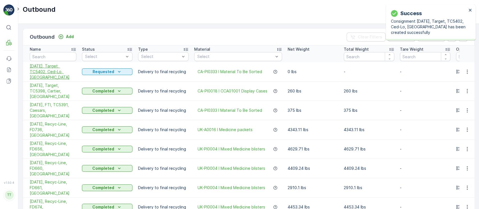
click at [55, 69] on span "[DATE], Target, TC5402, Ced-Lo, [GEOGRAPHIC_DATA]" at bounding box center [53, 71] width 47 height 17
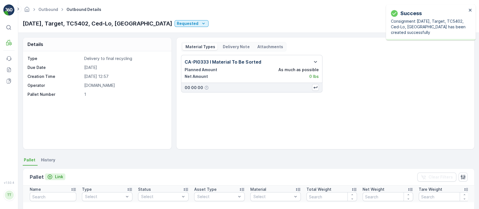
click at [60, 180] on button "Link" at bounding box center [55, 177] width 20 height 7
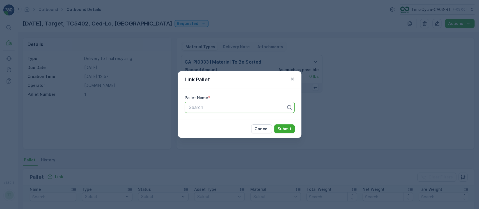
click at [252, 107] on div at bounding box center [237, 107] width 98 height 5
type input "47"
click at [229, 120] on div "Pallet_CA03 #47" at bounding box center [239, 121] width 103 height 5
drag, startPoint x: 295, startPoint y: 131, endPoint x: 291, endPoint y: 128, distance: 5.2
click at [295, 131] on div "Cancel Submit" at bounding box center [240, 129] width 124 height 18
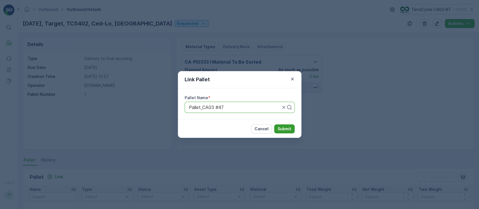
click at [290, 128] on p "Submit" at bounding box center [285, 129] width 14 height 6
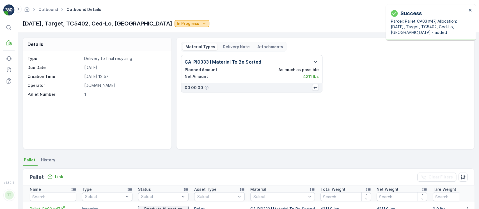
click at [177, 24] on p "In Progress" at bounding box center [188, 24] width 22 height 6
click at [137, 48] on span "Completed" at bounding box center [140, 48] width 21 height 6
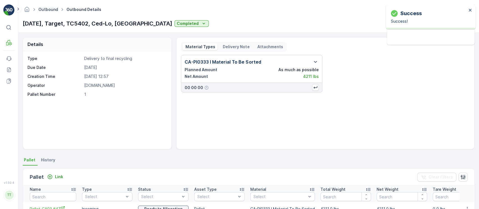
click at [51, 7] on link "Outbound" at bounding box center [48, 9] width 20 height 5
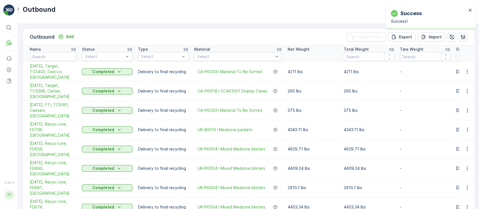
click at [76, 29] on div "Outbound Add Clear Filters Export Import" at bounding box center [248, 37] width 451 height 17
click at [69, 34] on p "Add" at bounding box center [70, 37] width 8 height 6
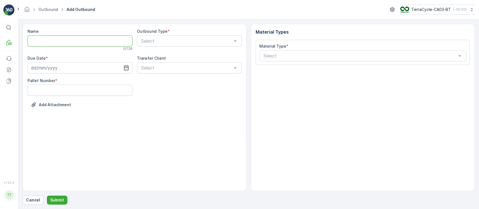
drag, startPoint x: 101, startPoint y: 42, endPoint x: 86, endPoint y: 44, distance: 15.9
click at [86, 44] on input "Name" at bounding box center [80, 40] width 105 height 11
paste input "[DATE], Target, TC5406, Pfizer, [GEOGRAPHIC_DATA]"
click at [87, 40] on input "[DATE], Target, TC5406, Pfizer, [GEOGRAPHIC_DATA]" at bounding box center [80, 40] width 105 height 11
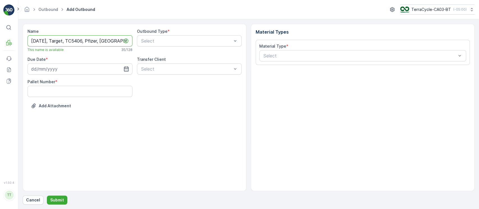
type input "[DATE], Target, TC5406, Pfizer, [GEOGRAPHIC_DATA]"
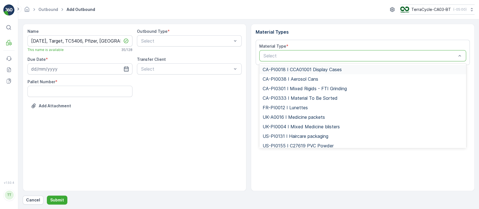
type input "CA-PI0333 I Material To Be Sorted"
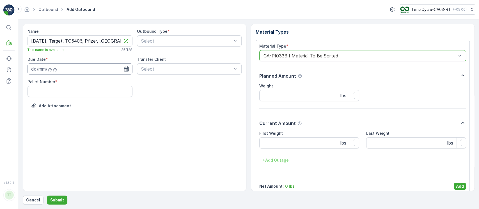
drag, startPoint x: 99, startPoint y: 67, endPoint x: 93, endPoint y: 72, distance: 8.1
click at [99, 67] on input at bounding box center [80, 68] width 105 height 11
click at [82, 82] on icon "button" at bounding box center [82, 83] width 6 height 6
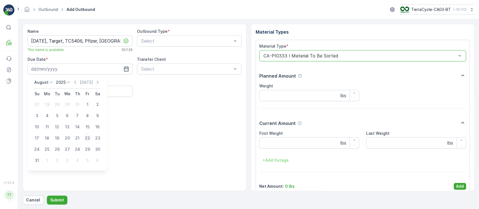
click at [85, 140] on div "22" at bounding box center [87, 138] width 9 height 9
type input "[DATE]"
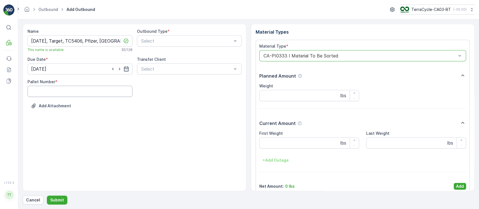
click at [72, 95] on Number "Pallet Number" at bounding box center [80, 91] width 105 height 11
type Number "1"
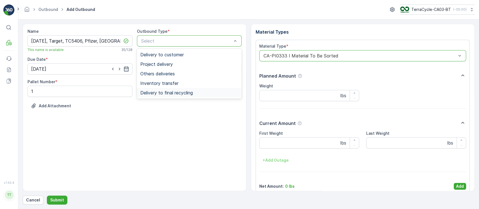
click at [157, 92] on span "Delivery to final recycling" at bounding box center [166, 92] width 52 height 5
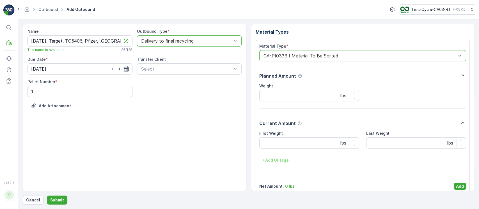
click at [456, 185] on p "Add" at bounding box center [460, 187] width 8 height 6
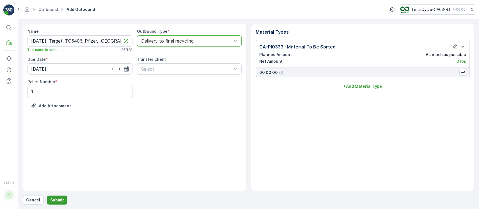
click at [52, 201] on p "Submit" at bounding box center [57, 201] width 14 height 6
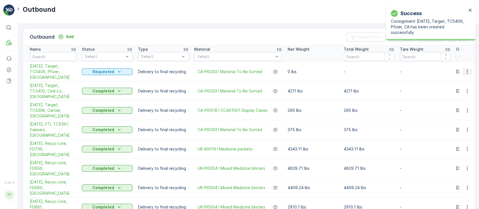
click at [467, 69] on icon "button" at bounding box center [468, 72] width 6 height 6
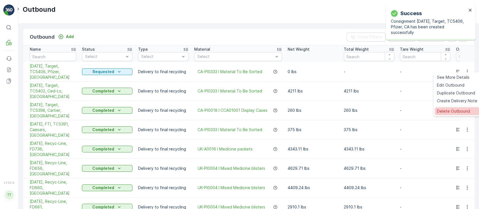
click at [451, 109] on span "Delete Outbound" at bounding box center [453, 112] width 33 height 6
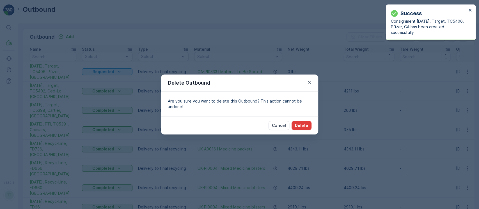
click at [300, 124] on p "Delete" at bounding box center [301, 126] width 13 height 6
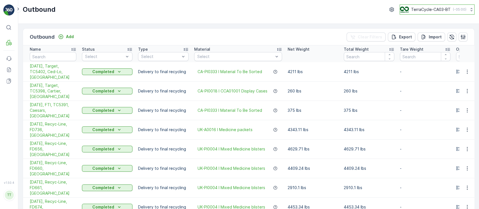
click at [441, 7] on p "TerraCycle-CA03-BT" at bounding box center [431, 10] width 40 height 6
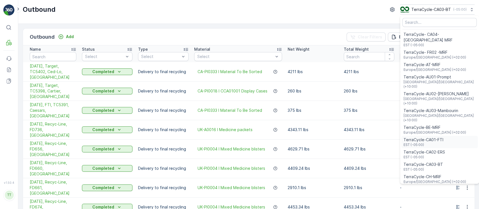
click at [431, 143] on span "EST (-05:00)" at bounding box center [424, 145] width 40 height 4
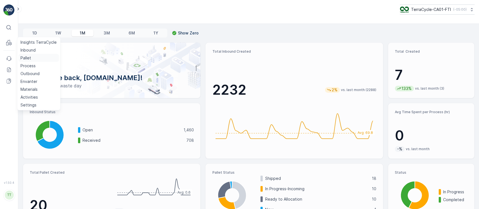
click at [29, 58] on p "Pallet" at bounding box center [25, 58] width 11 height 6
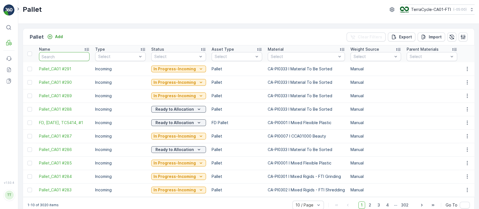
click at [60, 57] on input "text" at bounding box center [64, 56] width 51 height 9
paste input "TC5370"
type input "TC5370"
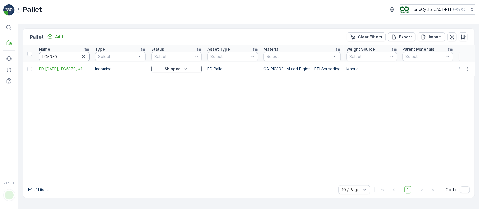
drag, startPoint x: 67, startPoint y: 54, endPoint x: 0, endPoint y: 59, distance: 66.7
click at [0, 55] on div "⌘B MRF Events Reports Documents v 1.50.4 TT [DOMAIN_NAME] [DOMAIN_NAME][EMAIL_A…" at bounding box center [239, 104] width 479 height 209
paste input "2"
type input "TC5372"
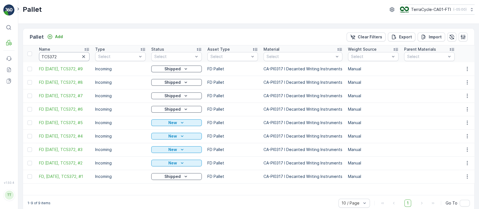
drag, startPoint x: 61, startPoint y: 56, endPoint x: 0, endPoint y: 60, distance: 61.6
click at [0, 60] on div "⌘B MRF Events Reports Documents v 1.50.4 TT [DOMAIN_NAME] [DOMAIN_NAME][EMAIL_A…" at bounding box center [239, 104] width 479 height 209
paste input "7"
type input "TC5377"
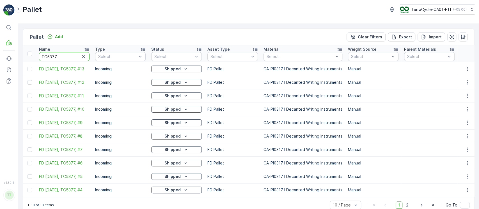
drag, startPoint x: 62, startPoint y: 57, endPoint x: 12, endPoint y: 52, distance: 50.2
click at [13, 52] on div "⌘B MRF Events Reports Documents v 1.50.4 TT [DOMAIN_NAME] [DOMAIN_NAME][EMAIL_A…" at bounding box center [239, 104] width 479 height 209
paste input "8"
type input "TC5378"
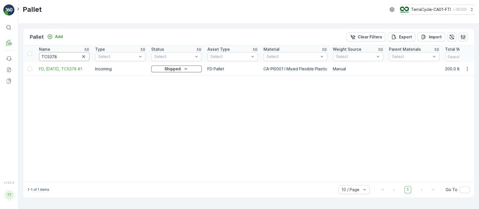
drag, startPoint x: 69, startPoint y: 55, endPoint x: 19, endPoint y: 59, distance: 50.4
click at [19, 59] on div "Pallet Add Clear Filters Export Import Name TC5378 Type Select Status Select As…" at bounding box center [248, 117] width 461 height 186
paste input "84"
type input "TC5384"
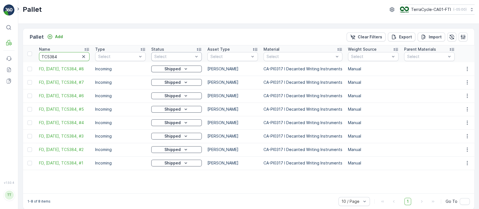
drag, startPoint x: 52, startPoint y: 57, endPoint x: 169, endPoint y: 57, distance: 117.3
type input "TC5370"
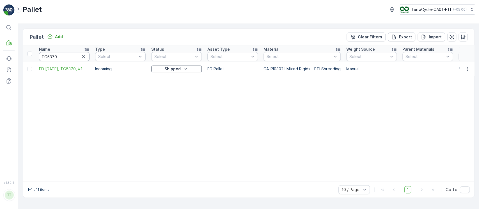
click at [70, 54] on input "TC5370" at bounding box center [64, 56] width 51 height 9
type input "TC5378"
drag, startPoint x: 54, startPoint y: 56, endPoint x: 92, endPoint y: 58, distance: 38.2
type input "TC53796"
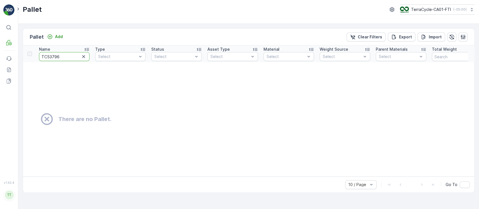
click at [54, 57] on input "TC53796" at bounding box center [64, 56] width 51 height 9
type input "TC5396"
click at [69, 56] on input "TC5396" at bounding box center [64, 56] width 51 height 9
type input "TC5398"
click at [439, 8] on p "TerraCycle-CA01-FTI" at bounding box center [431, 10] width 40 height 6
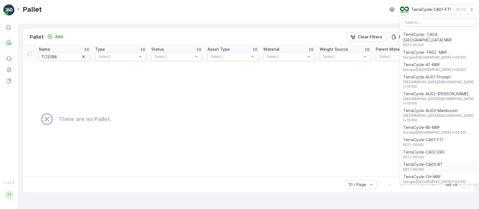
click at [431, 162] on span "TerraCycle-CA03-BT" at bounding box center [423, 165] width 40 height 6
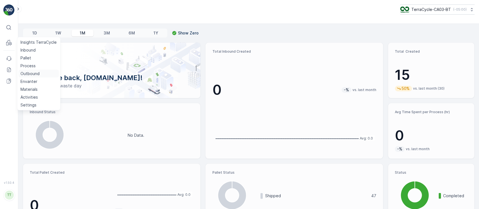
click at [31, 75] on p "Outbound" at bounding box center [29, 74] width 19 height 6
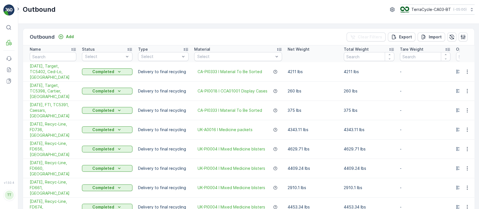
click at [54, 61] on input "text" at bounding box center [53, 56] width 47 height 9
click at [54, 58] on input "text" at bounding box center [53, 56] width 47 height 9
type input "5396"
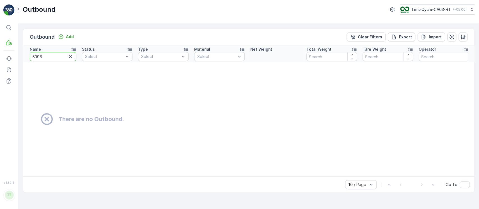
click at [54, 58] on input "5396" at bounding box center [53, 56] width 47 height 9
type input "5398"
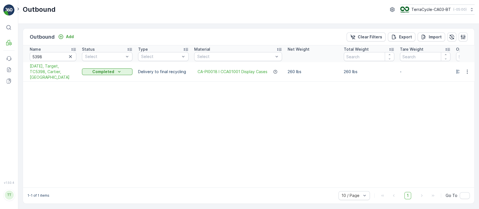
click at [162, 92] on table "Name 5398 Status Select Type Select Material Select Net Weight Total Weight Tar…" at bounding box center [431, 116] width 817 height 142
click at [418, 9] on p "TerraCycle-CA03-BT" at bounding box center [431, 10] width 40 height 6
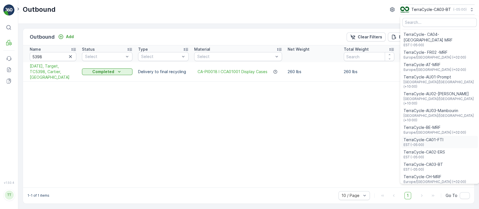
click at [428, 137] on span "TerraCycle-CA01-FTI" at bounding box center [424, 140] width 40 height 6
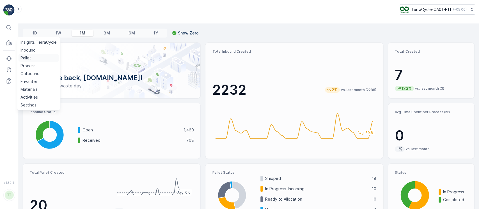
click at [25, 59] on p "Pallet" at bounding box center [25, 58] width 11 height 6
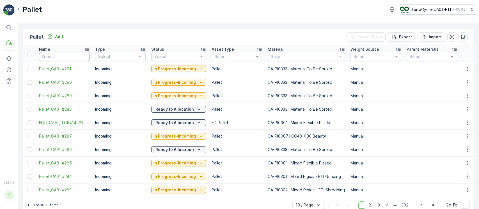
click at [61, 58] on input "text" at bounding box center [64, 56] width 51 height 9
type input "5370"
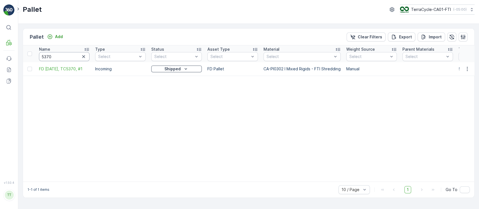
click at [62, 58] on input "5370" at bounding box center [64, 56] width 51 height 9
type input "5378"
click at [444, 10] on p "TerraCycle-CA01-FTI" at bounding box center [431, 10] width 40 height 6
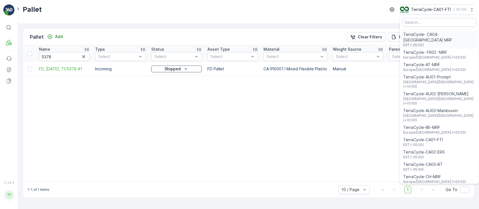
click at [440, 35] on span "TerraCycle- CA04-[GEOGRAPHIC_DATA] MRF" at bounding box center [439, 37] width 72 height 11
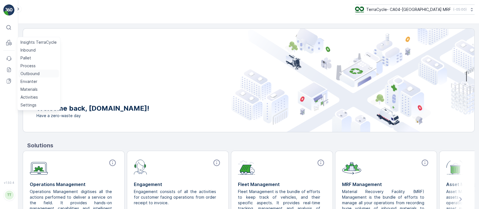
click at [31, 74] on p "Outbound" at bounding box center [29, 74] width 19 height 6
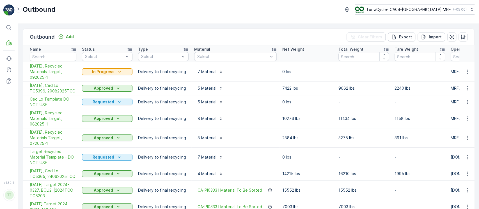
click at [51, 57] on input "text" at bounding box center [53, 56] width 47 height 9
paste input "5396"
type input "5396"
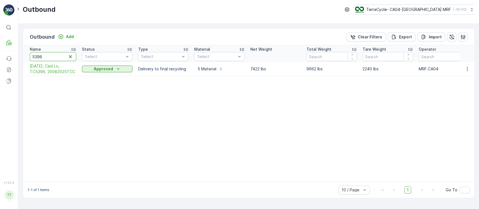
click at [51, 57] on input "5396" at bounding box center [53, 56] width 47 height 9
